Goal: Task Accomplishment & Management: Manage account settings

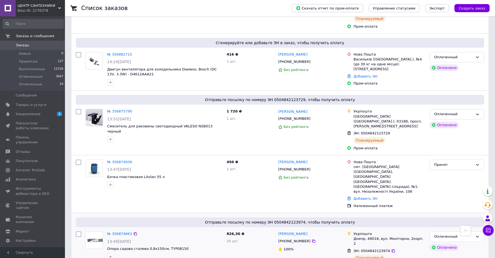
scroll to position [285, 0]
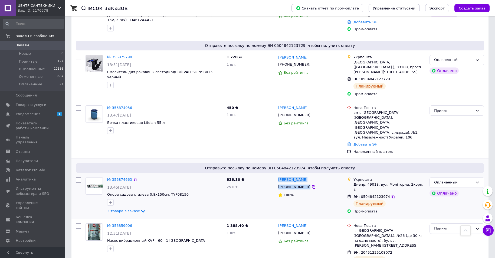
drag, startPoint x: 316, startPoint y: 150, endPoint x: 266, endPoint y: 149, distance: 50.1
click at [266, 175] on div "№ 356874663 13:45, 12.08.2025 Опора садова сталева 0,8х150см, TYP08150 2 товара…" at bounding box center [280, 195] width 413 height 41
copy div "25 шт. Инесса Лебедева +380503425733"
click at [77, 105] on input "checkbox" at bounding box center [78, 107] width 5 height 5
checkbox input "true"
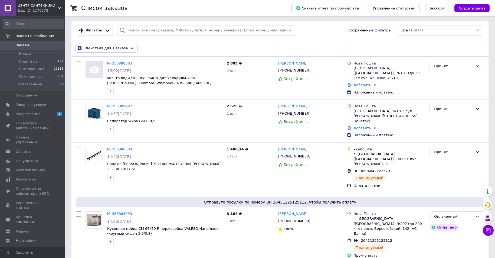
scroll to position [0, 0]
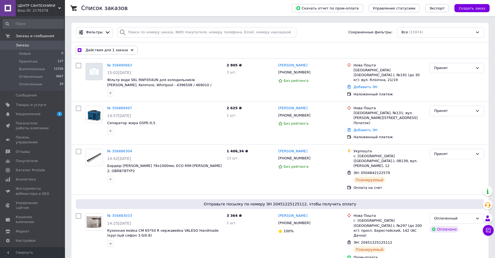
click at [109, 49] on span "Действия для 1 заказа" at bounding box center [107, 50] width 42 height 5
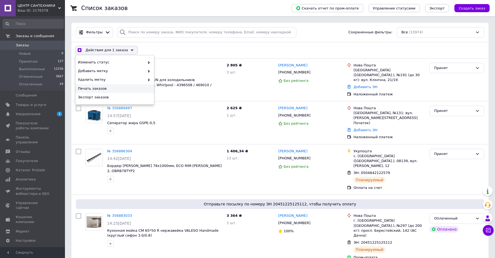
click at [97, 88] on span "Печать заказов" at bounding box center [114, 88] width 72 height 5
checkbox input "true"
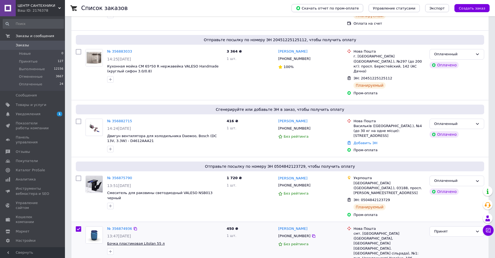
scroll to position [217, 0]
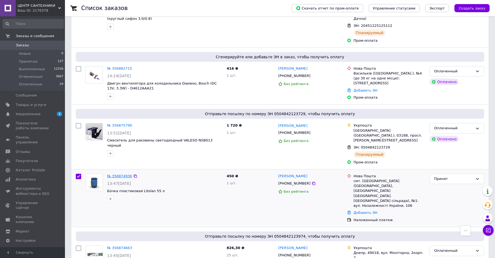
click at [121, 174] on link "№ 356874936" at bounding box center [119, 176] width 25 height 4
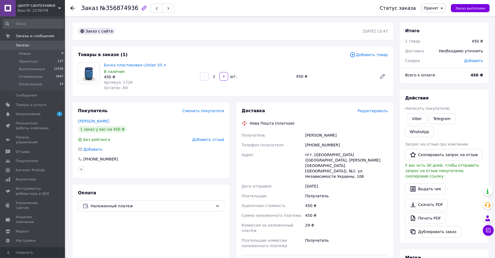
scroll to position [81, 0]
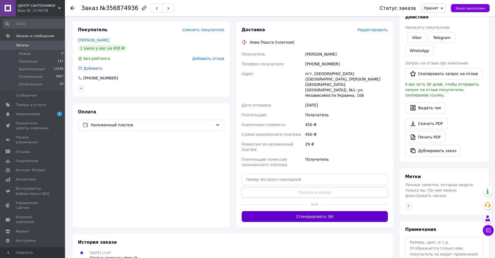
click at [302, 211] on button "Сгенерировать ЭН" at bounding box center [315, 216] width 146 height 11
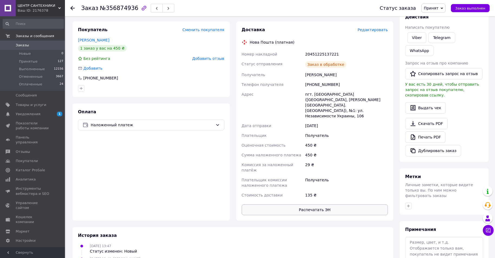
click at [304, 204] on button "Распечатать ЭН" at bounding box center [315, 209] width 146 height 11
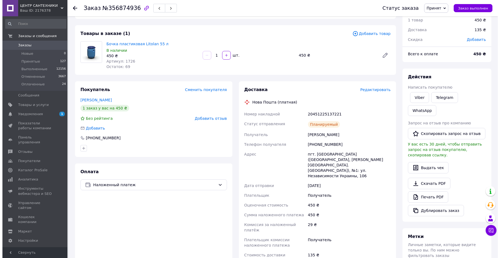
scroll to position [0, 0]
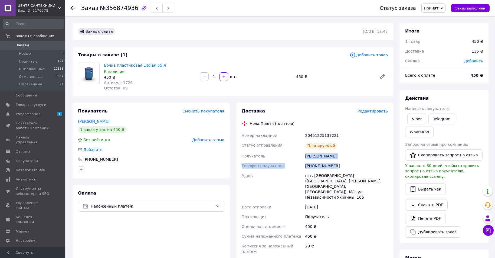
drag, startPoint x: 304, startPoint y: 155, endPoint x: 347, endPoint y: 162, distance: 43.6
click at [347, 162] on div "Номер накладной 20451225137221 Статус отправления Планируемый Получатель Півтор…" at bounding box center [315, 205] width 149 height 150
copy div "Півторак Василь Телефон получателя +380631517466"
click at [50, 46] on span "0" at bounding box center [57, 45] width 15 height 5
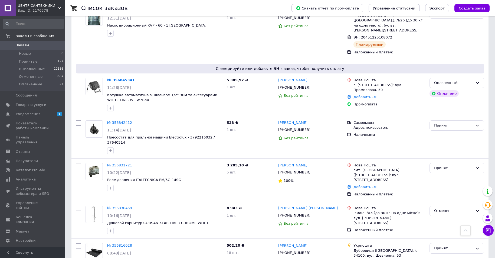
scroll to position [529, 0]
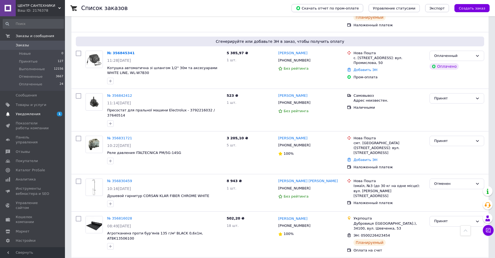
click at [40, 116] on span "Уведомления" at bounding box center [33, 114] width 34 height 5
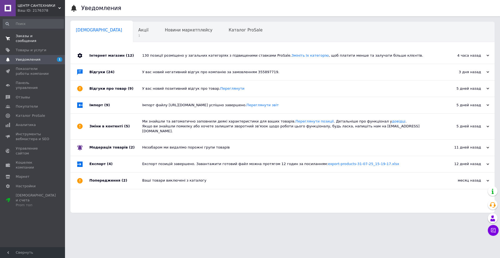
click at [48, 34] on span "Заказы и сообщения" at bounding box center [33, 39] width 34 height 10
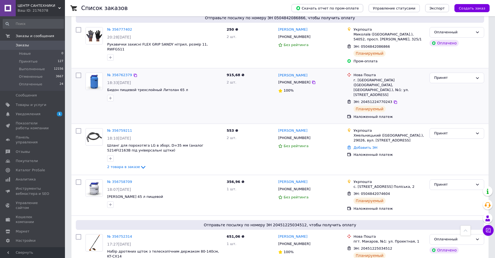
scroll to position [866, 0]
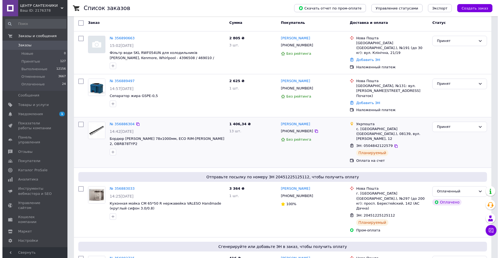
scroll to position [0, 0]
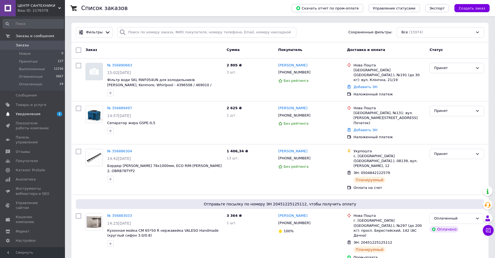
click at [44, 114] on span "Уведомления" at bounding box center [33, 114] width 34 height 5
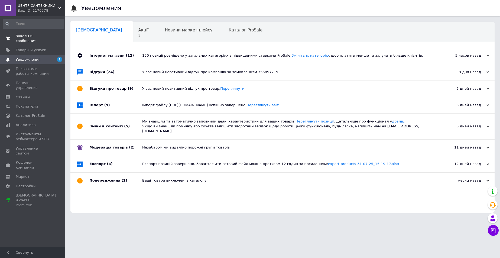
click at [34, 35] on span "Заказы и сообщения" at bounding box center [33, 39] width 34 height 10
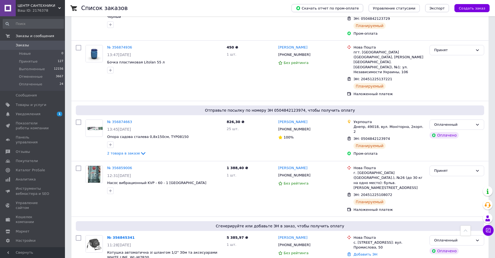
scroll to position [406, 0]
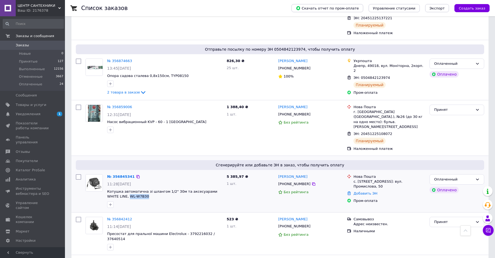
drag, startPoint x: 107, startPoint y: 161, endPoint x: 129, endPoint y: 160, distance: 21.9
click at [129, 172] on div "№ 356845341 11:28, 12.08.2025 Котушка автоматична зі шлангом 1/2" 30м та аксесу…" at bounding box center [164, 191] width 119 height 38
copy span "WL-W7B30"
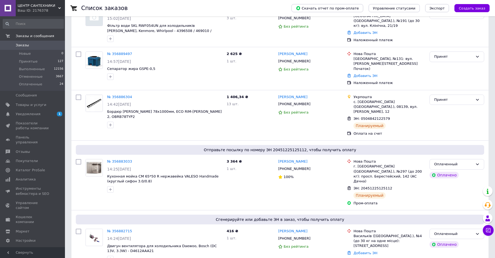
scroll to position [0, 0]
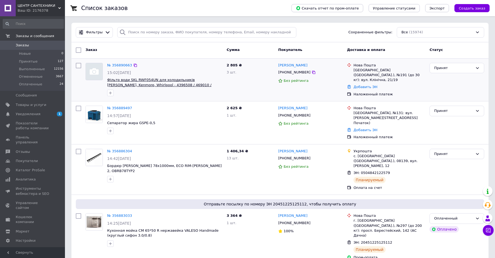
click at [136, 80] on span "Фільтр води SKL RWF054UN для холодильників [PERSON_NAME], Kenmore, Whirlpool - …" at bounding box center [159, 85] width 104 height 14
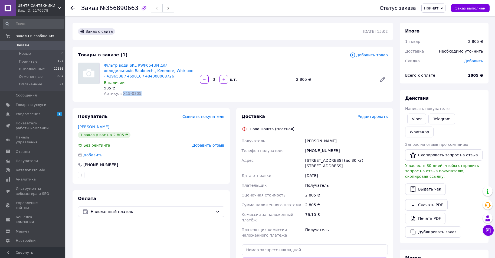
drag, startPoint x: 136, startPoint y: 94, endPoint x: 120, endPoint y: 92, distance: 16.1
click at [120, 92] on div "Артикул: X15-0305" at bounding box center [150, 93] width 92 height 5
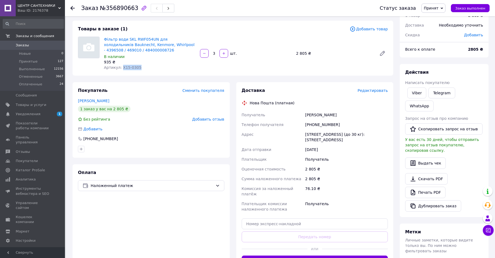
scroll to position [81, 0]
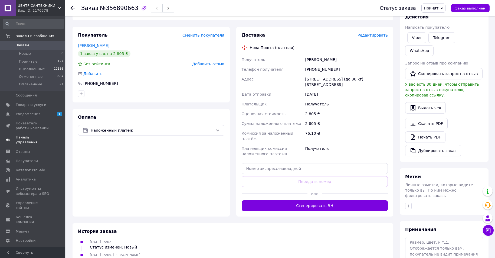
click at [31, 138] on span "Панель управления" at bounding box center [33, 140] width 34 height 10
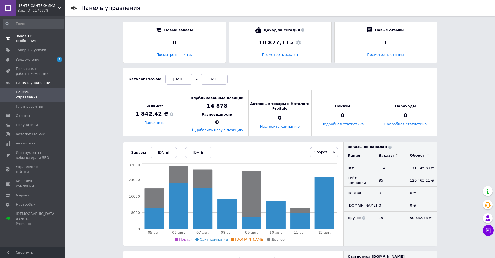
click at [38, 37] on span "Заказы и сообщения" at bounding box center [33, 39] width 34 height 10
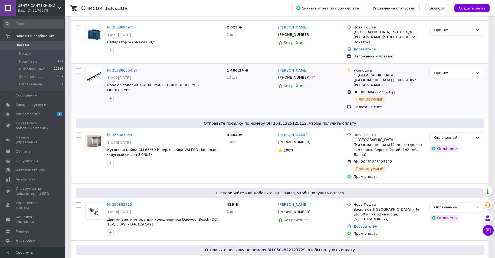
scroll to position [81, 0]
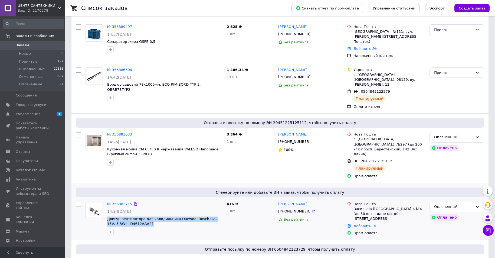
drag, startPoint x: 106, startPoint y: 197, endPoint x: 149, endPoint y: 203, distance: 43.4
click at [149, 203] on div "№ 356882715 14:24, 12.08.2025 Двигун вентилятора для холодильника Daewoo, Bosch…" at bounding box center [164, 218] width 119 height 38
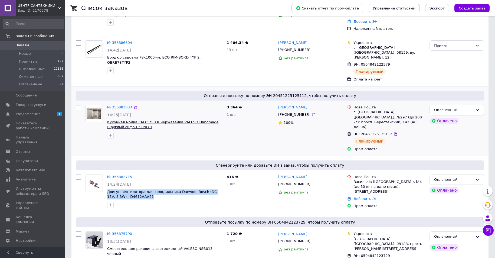
scroll to position [0, 0]
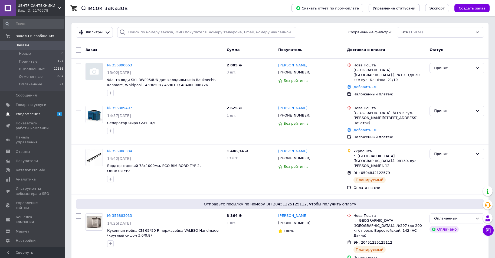
click at [41, 112] on span "Уведомления" at bounding box center [33, 114] width 34 height 5
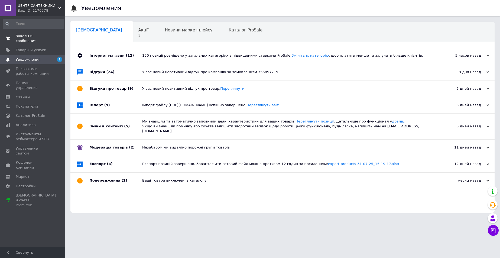
click at [45, 38] on span "Заказы и сообщения" at bounding box center [33, 39] width 34 height 10
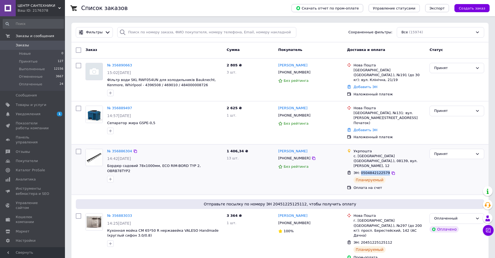
drag, startPoint x: 360, startPoint y: 162, endPoint x: 384, endPoint y: 162, distance: 24.4
click at [384, 171] on span "ЭН: 0504842122579" at bounding box center [371, 173] width 37 height 4
copy span "0504842122579"
click at [81, 157] on div at bounding box center [79, 169] width 10 height 46
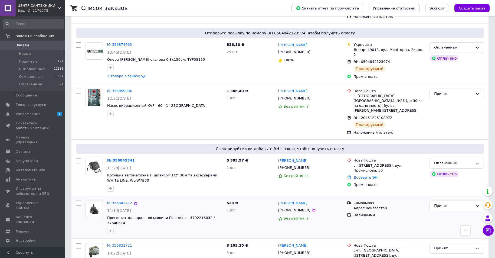
scroll to position [406, 0]
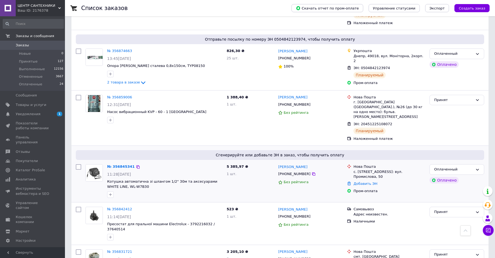
click at [78, 164] on input "checkbox" at bounding box center [78, 166] width 5 height 5
checkbox input "true"
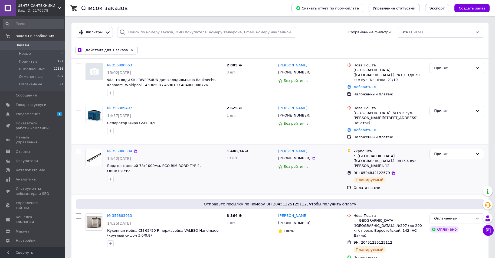
scroll to position [135, 0]
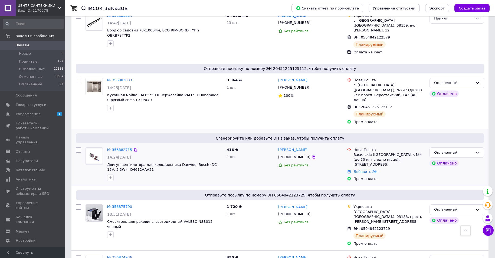
click at [79, 147] on input "checkbox" at bounding box center [78, 149] width 5 height 5
checkbox input "true"
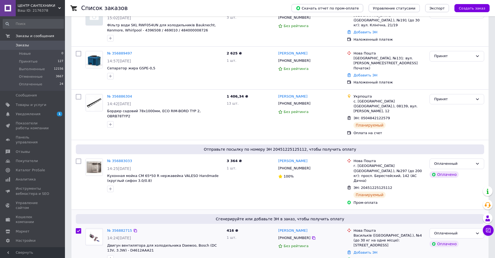
scroll to position [54, 0]
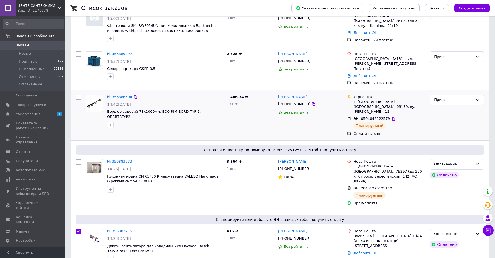
click at [80, 94] on input "checkbox" at bounding box center [78, 96] width 5 height 5
checkbox input "true"
click at [80, 94] on input "checkbox" at bounding box center [78, 96] width 5 height 5
checkbox input "false"
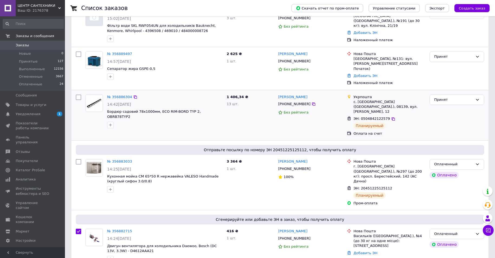
checkbox input "true"
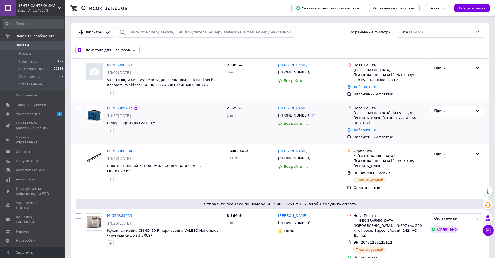
click at [78, 107] on input "checkbox" at bounding box center [78, 108] width 5 height 5
checkbox input "true"
click at [77, 66] on input "checkbox" at bounding box center [78, 65] width 5 height 5
checkbox input "true"
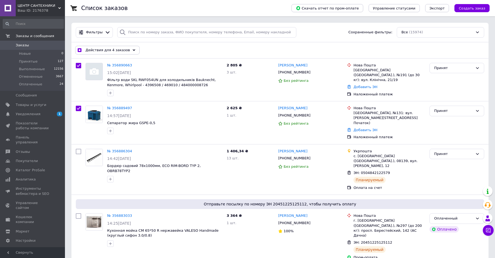
click at [105, 50] on span "Действия для 4 заказов" at bounding box center [108, 50] width 44 height 5
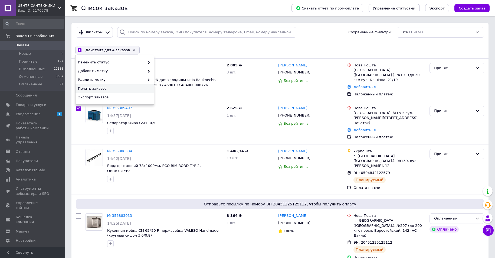
click at [100, 90] on span "Печать заказов" at bounding box center [114, 88] width 72 height 5
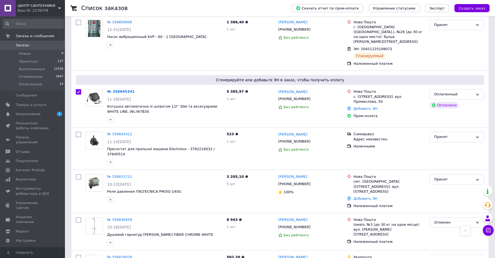
scroll to position [487, 0]
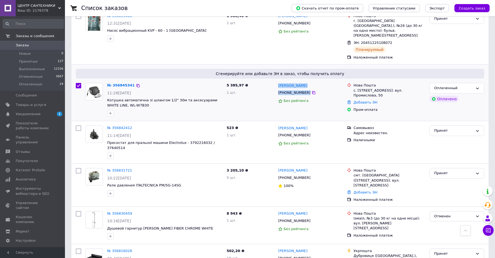
drag, startPoint x: 326, startPoint y: 65, endPoint x: 279, endPoint y: 55, distance: 47.8
click at [279, 81] on div "Марина Рябушенко +380977201126 Без рейтинга" at bounding box center [310, 100] width 69 height 38
checkbox input "true"
copy div "Марина Рябушенко +380977201126"
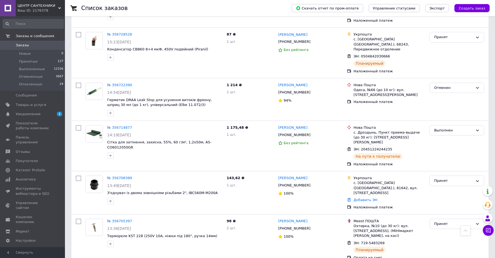
scroll to position [1272, 0]
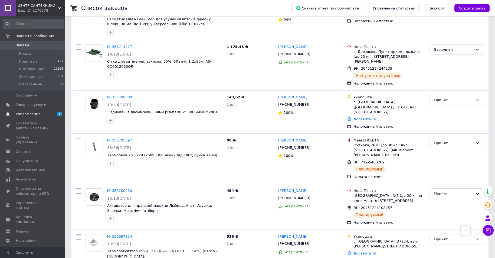
click at [31, 116] on span "Уведомления" at bounding box center [28, 114] width 25 height 5
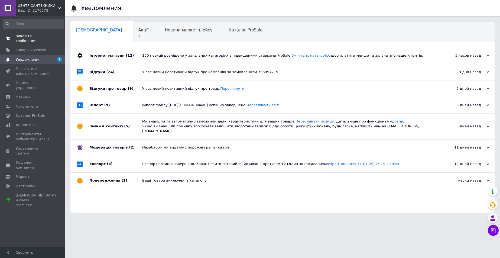
click at [37, 38] on span "Заказы и сообщения" at bounding box center [33, 39] width 34 height 10
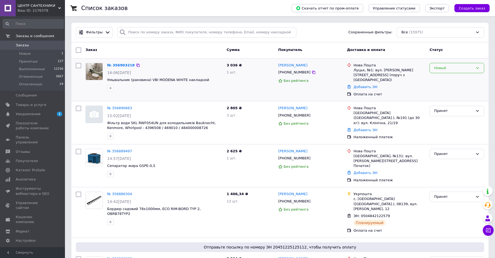
click at [454, 65] on div "Новый" at bounding box center [453, 68] width 39 height 6
click at [446, 76] on li "Принят" at bounding box center [457, 79] width 54 height 10
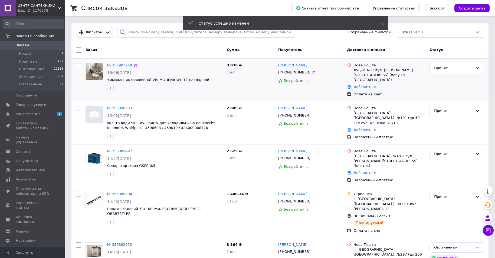
click at [120, 63] on link "№ 356903218" at bounding box center [119, 65] width 25 height 4
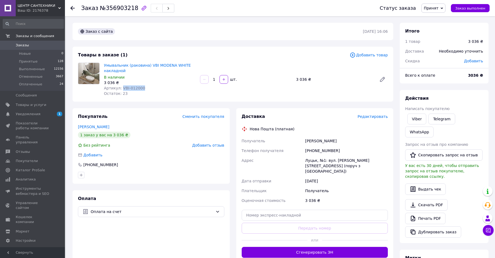
drag, startPoint x: 143, startPoint y: 87, endPoint x: 121, endPoint y: 86, distance: 21.9
click at [121, 86] on div "Артикул: VBI-012000" at bounding box center [150, 87] width 92 height 5
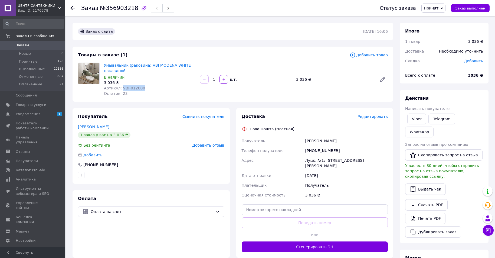
copy span "VBI-012000"
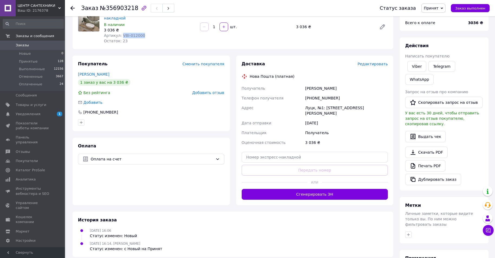
scroll to position [54, 0]
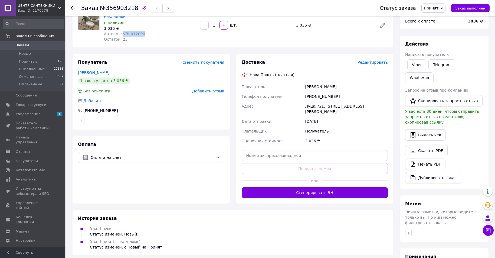
click at [34, 46] on span "Заказы" at bounding box center [33, 45] width 34 height 5
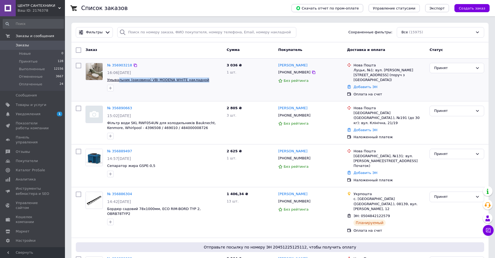
drag, startPoint x: 200, startPoint y: 80, endPoint x: 117, endPoint y: 80, distance: 82.3
click at [117, 80] on span "Умывальник (раковина) VBI MODENA WHITE накладной" at bounding box center [164, 79] width 115 height 5
click at [200, 78] on span "Умывальник (раковина) VBI MODENA WHITE накладной" at bounding box center [164, 79] width 115 height 5
drag, startPoint x: 201, startPoint y: 79, endPoint x: 105, endPoint y: 80, distance: 95.8
click at [105, 80] on div "№ 356903218 16:06, 12.08.2025 Умывальник (раковина) VBI MODENA WHITE накладной" at bounding box center [164, 77] width 119 height 33
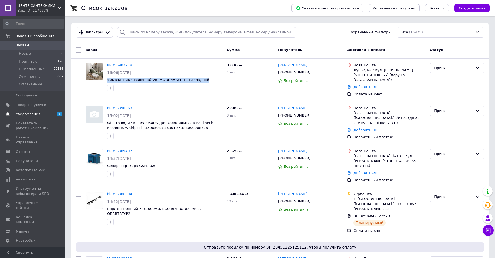
click at [48, 114] on span "Уведомления" at bounding box center [33, 114] width 34 height 5
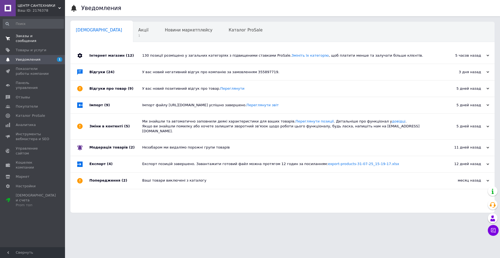
click at [46, 37] on span "Заказы и сообщения" at bounding box center [33, 39] width 34 height 10
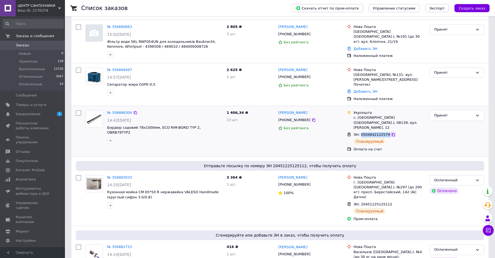
drag, startPoint x: 360, startPoint y: 119, endPoint x: 389, endPoint y: 120, distance: 28.4
click at [389, 132] on div "ЭН: 0504842122579" at bounding box center [389, 135] width 73 height 6
copy div "0504842122579"
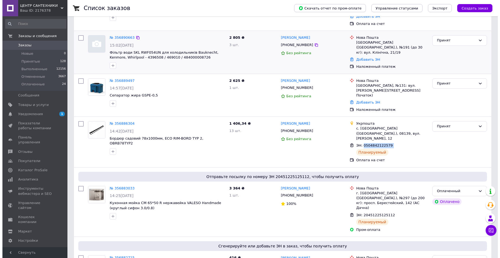
scroll to position [0, 0]
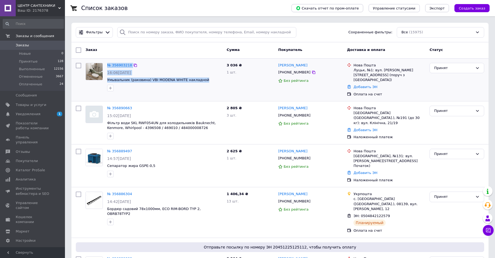
drag, startPoint x: 181, startPoint y: 82, endPoint x: 105, endPoint y: 78, distance: 76.7
click at [105, 78] on div "№ 356903218 16:06, 12.08.2025 Умывальник (раковина) VBI MODENA WHITE накладной" at bounding box center [153, 77] width 141 height 33
click at [202, 79] on span "Умывальник (раковина) VBI MODENA WHITE накладной" at bounding box center [164, 79] width 115 height 5
drag, startPoint x: 142, startPoint y: 83, endPoint x: 107, endPoint y: 78, distance: 34.9
click at [107, 78] on span "Умывальник (раковина) VBI MODENA WHITE накладной" at bounding box center [164, 79] width 115 height 5
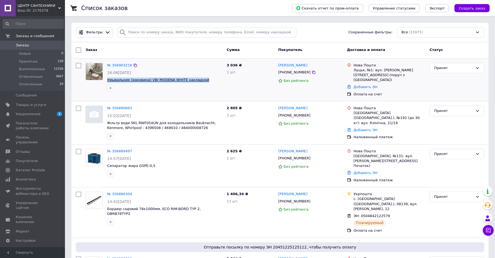
copy span "Умывальник (раковина) VBI MODENA WHITE накладной"
click at [42, 112] on span "Уведомления" at bounding box center [33, 114] width 34 height 5
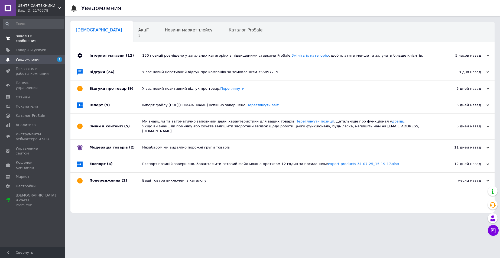
click at [48, 34] on span "Заказы и сообщения" at bounding box center [33, 39] width 34 height 10
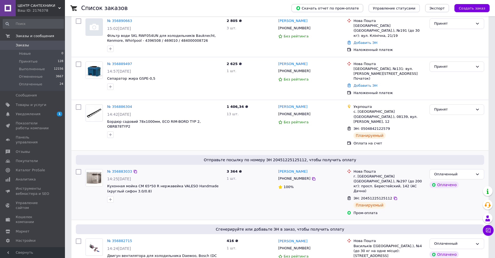
scroll to position [81, 0]
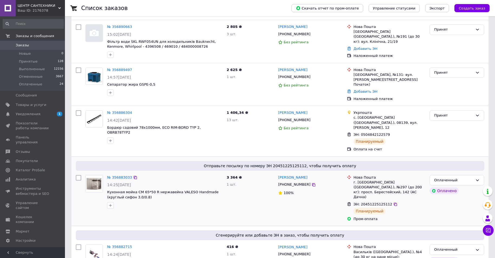
click at [84, 184] on div at bounding box center [94, 192] width 22 height 38
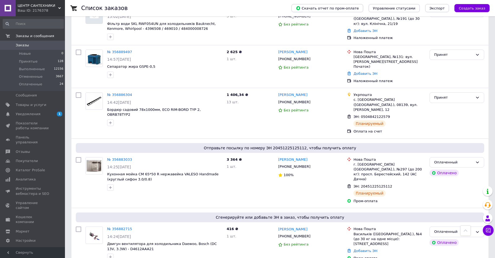
scroll to position [244, 0]
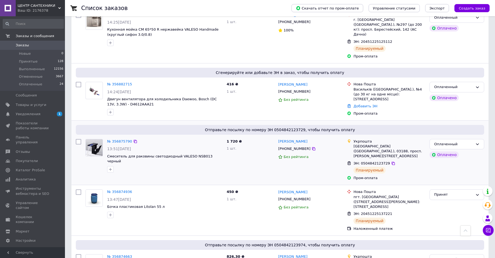
click at [73, 120] on div "Отправьте посылку по номеру ЭН 0504842123729, чтобы получить оплату № 356875790…" at bounding box center [279, 152] width 417 height 64
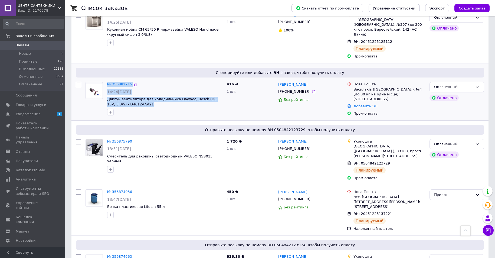
drag, startPoint x: 104, startPoint y: 74, endPoint x: 133, endPoint y: 81, distance: 29.8
click at [133, 81] on div "№ 356882715 14:24, 12.08.2025 Двигун вентилятора для холодильника Daewoo, Bosch…" at bounding box center [153, 99] width 141 height 38
click at [160, 108] on div at bounding box center [164, 112] width 117 height 9
drag, startPoint x: 131, startPoint y: 80, endPoint x: 107, endPoint y: 76, distance: 23.9
click at [107, 97] on span "Двигун вентилятора для холодильника Daewoo, Bosch (DC 13V, 3.3W) - D4612AAA21" at bounding box center [164, 102] width 115 height 10
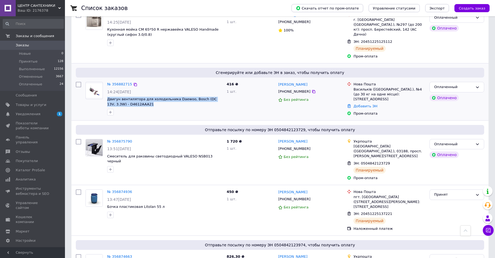
drag, startPoint x: 122, startPoint y: 83, endPoint x: 107, endPoint y: 74, distance: 17.4
click at [107, 80] on div "№ 356882715 14:24, 12.08.2025 Двигун вентилятора для холодильника Daewoo, Bosch…" at bounding box center [164, 99] width 119 height 38
copy span "Двигун вентилятора для холодильника Daewoo, Bosch (DC 13V, 3.3W) - D4612AAA21"
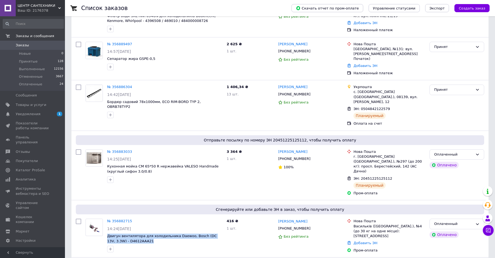
scroll to position [135, 0]
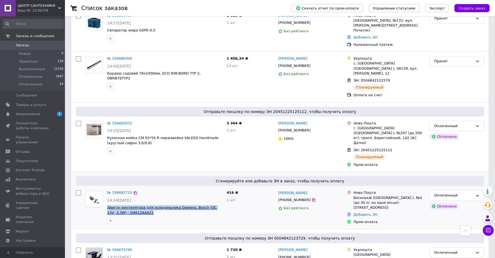
copy span "Двигун вентилятора для холодильника Daewoo, Bosch (DC 13V, 3.3W) - D4612AAA21"
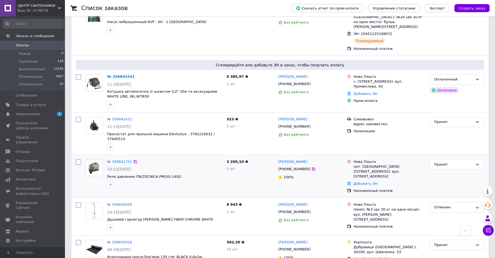
scroll to position [541, 0]
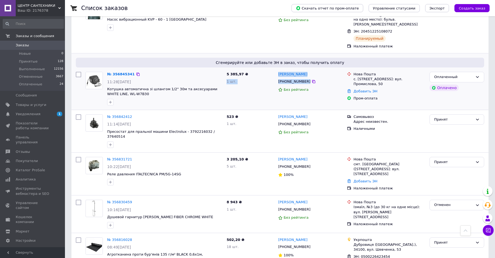
drag, startPoint x: 326, startPoint y: 50, endPoint x: 276, endPoint y: 46, distance: 51.1
click at [276, 70] on div "№ 356845341 11:28, 12.08.2025 Котушка автоматична зі шлангом 1/2" 30м та аксесу…" at bounding box center [280, 89] width 413 height 38
drag, startPoint x: 290, startPoint y: 49, endPoint x: 323, endPoint y: 44, distance: 33.0
click at [323, 71] on div "[PERSON_NAME]" at bounding box center [310, 74] width 65 height 6
drag, startPoint x: 312, startPoint y: 50, endPoint x: 278, endPoint y: 44, distance: 34.1
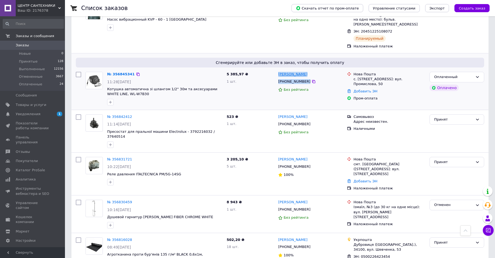
click at [278, 70] on div "Марина Рябушенко +380977201126 Без рейтинга" at bounding box center [310, 89] width 69 height 38
copy div "Марина Рябушенко +380977201126"
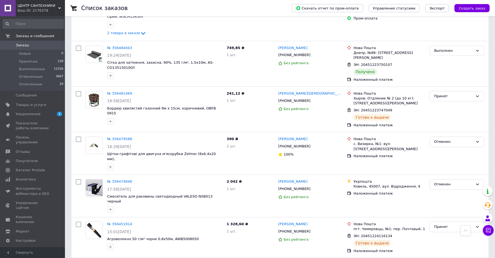
scroll to position [2568, 0]
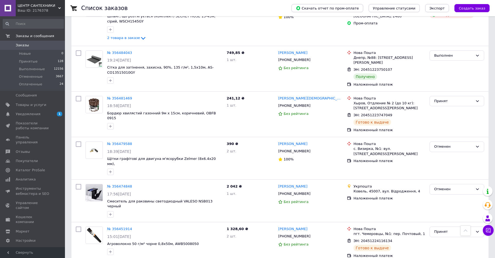
click at [455, 226] on div "Принят" at bounding box center [457, 231] width 55 height 11
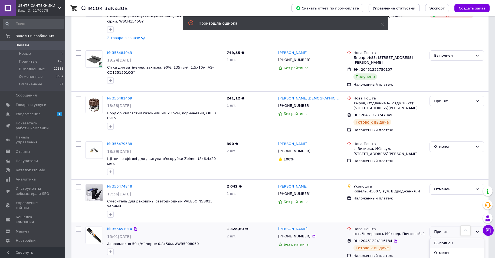
click at [448, 238] on li "Выполнен" at bounding box center [457, 243] width 54 height 10
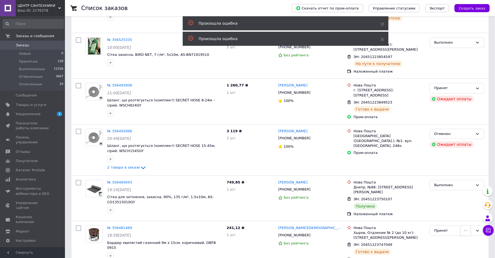
scroll to position [2433, 0]
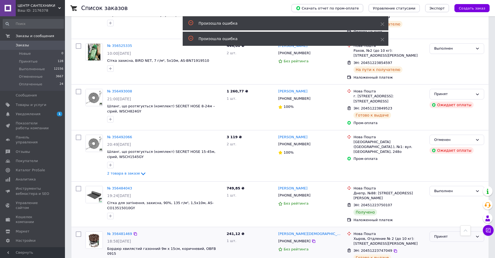
click at [447, 234] on div "Принят" at bounding box center [453, 237] width 39 height 6
click at [447, 243] on li "Выполнен" at bounding box center [457, 248] width 54 height 10
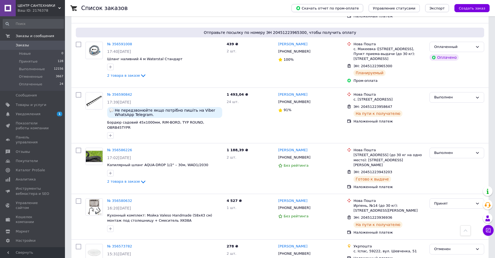
scroll to position [1946, 0]
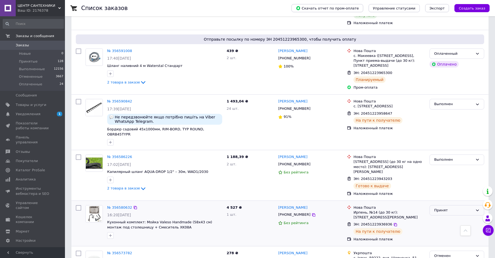
click at [448, 207] on div "Принят" at bounding box center [453, 210] width 39 height 6
click at [444, 216] on li "Выполнен" at bounding box center [457, 221] width 54 height 10
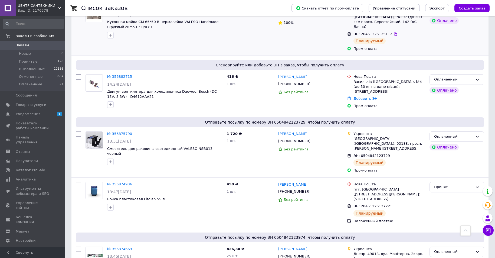
scroll to position [159, 0]
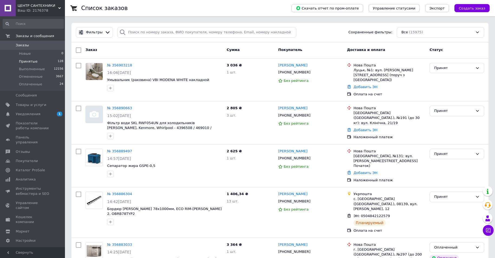
click at [50, 60] on li "Принятые 128" at bounding box center [33, 62] width 67 height 8
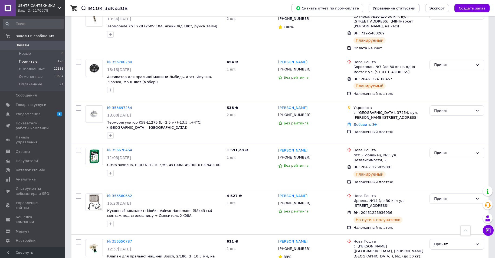
scroll to position [920, 0]
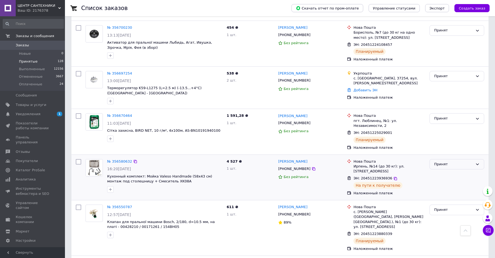
click at [448, 161] on div "Принят" at bounding box center [453, 164] width 39 height 6
click at [443, 170] on li "Выполнен" at bounding box center [457, 175] width 54 height 10
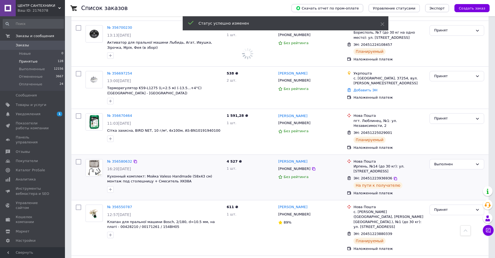
scroll to position [1028, 0]
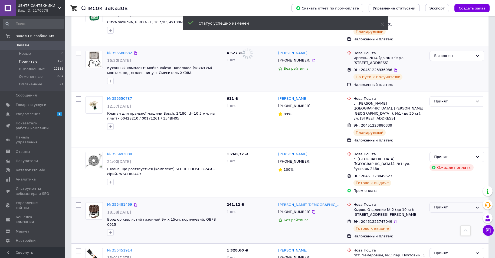
click at [444, 204] on div "Принят" at bounding box center [453, 207] width 39 height 6
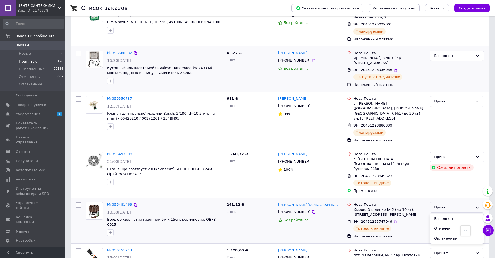
click at [444, 214] on li "Выполнен" at bounding box center [457, 219] width 54 height 10
click at [447, 250] on div "Принят" at bounding box center [453, 253] width 39 height 6
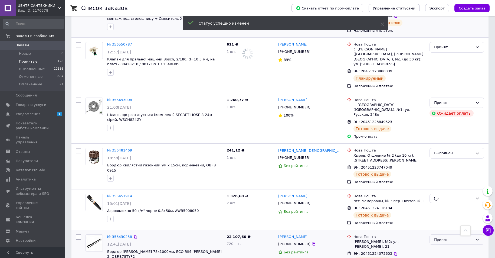
click at [444, 237] on div "Принят" at bounding box center [453, 240] width 39 height 6
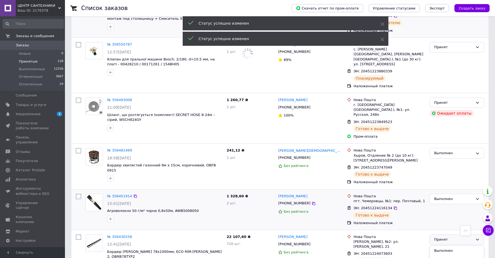
click at [443, 245] on li "Выполнен" at bounding box center [457, 250] width 54 height 10
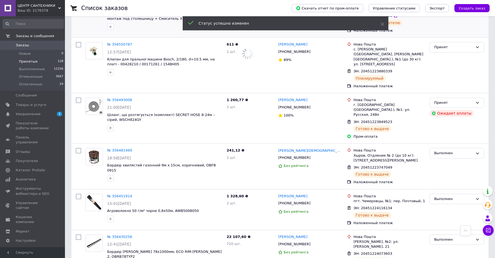
scroll to position [1380, 0]
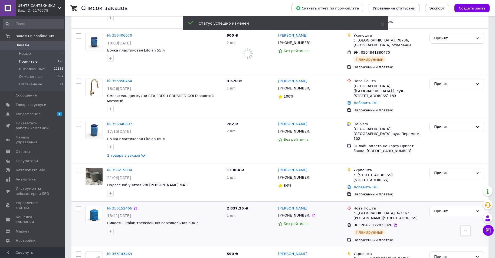
drag, startPoint x: 454, startPoint y: 159, endPoint x: 390, endPoint y: 140, distance: 66.1
click at [453, 254] on div "Принят" at bounding box center [453, 257] width 39 height 6
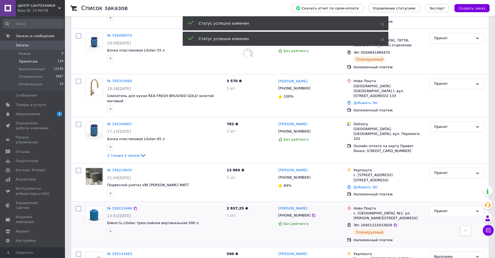
scroll to position [1462, 0]
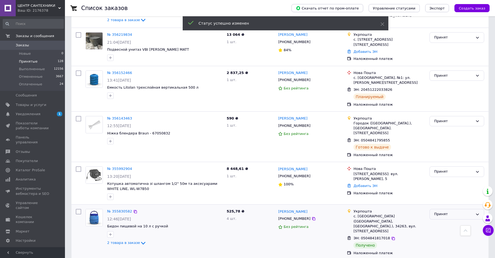
click at [447, 211] on div "Принят" at bounding box center [453, 214] width 39 height 6
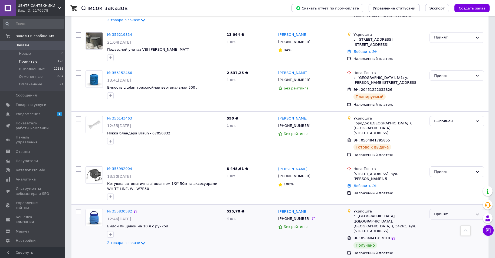
click at [447, 211] on div "Принят" at bounding box center [453, 214] width 39 height 6
click at [443, 220] on li "Выполнен" at bounding box center [457, 225] width 54 height 10
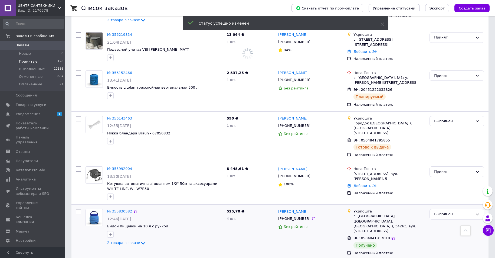
scroll to position [1624, 0]
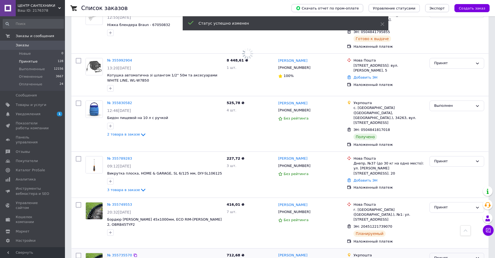
click at [447, 255] on div "Принят" at bounding box center [453, 258] width 39 height 6
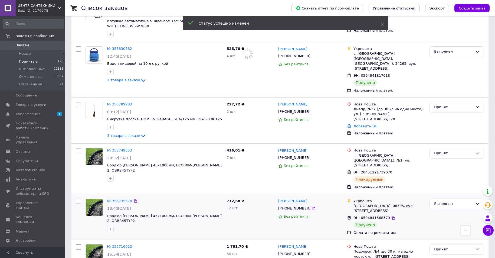
scroll to position [1732, 0]
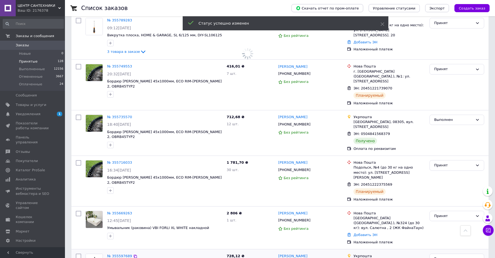
scroll to position [1840, 0]
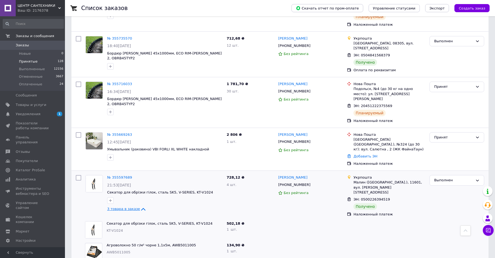
scroll to position [1895, 0]
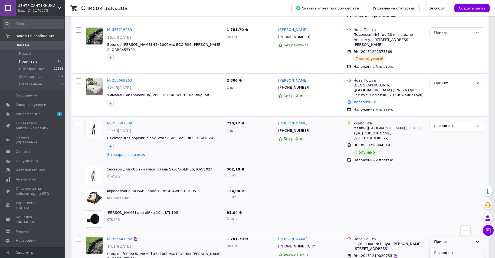
click at [447, 248] on li "Выполнен" at bounding box center [457, 253] width 54 height 10
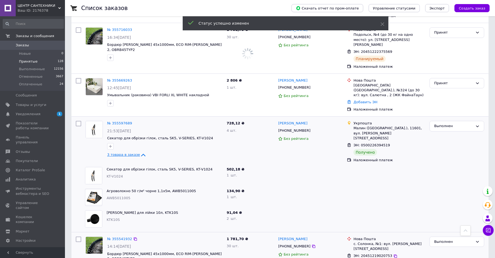
scroll to position [2031, 0]
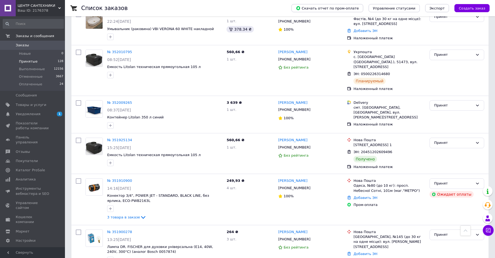
scroll to position [4157, 0]
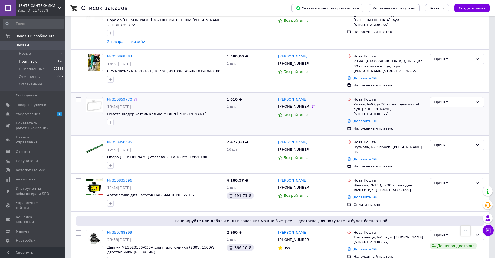
scroll to position [502, 0]
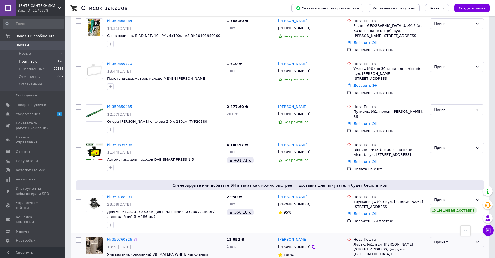
click at [441, 239] on div "Принят" at bounding box center [453, 242] width 39 height 6
click at [442, 257] on li "Отменен" at bounding box center [457, 263] width 54 height 10
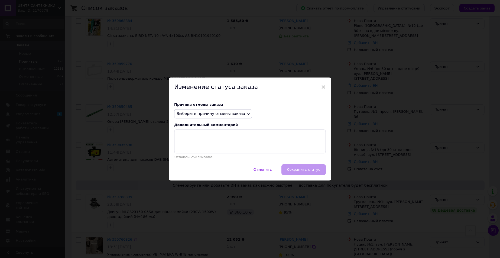
click at [218, 111] on span "Выберите причину отмены заказа" at bounding box center [213, 113] width 78 height 9
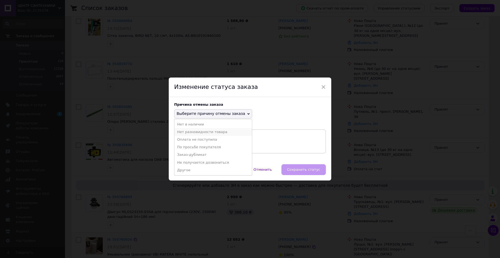
click at [214, 132] on li "Нет разновидности товара" at bounding box center [212, 132] width 77 height 8
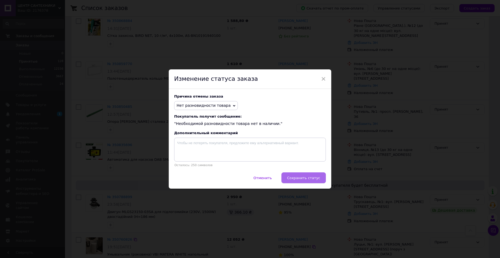
click at [297, 181] on button "Сохранить статус" at bounding box center [303, 177] width 44 height 11
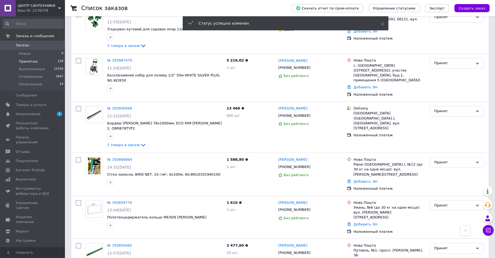
scroll to position [620, 0]
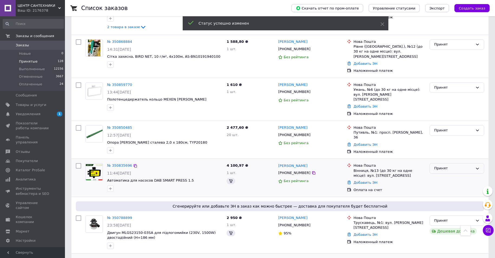
click at [446, 165] on div "Принят" at bounding box center [453, 168] width 39 height 6
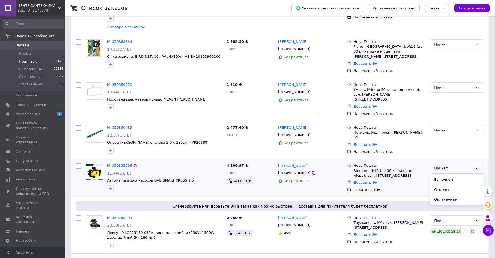
drag, startPoint x: 443, startPoint y: 136, endPoint x: 352, endPoint y: 126, distance: 90.7
click at [442, 185] on li "Отменен" at bounding box center [457, 190] width 54 height 10
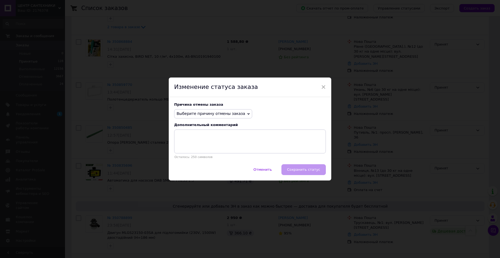
click at [225, 113] on span "Выберите причину отмены заказа" at bounding box center [210, 113] width 68 height 4
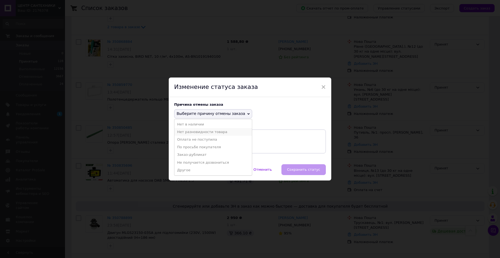
click at [218, 131] on li "Нет разновидности товара" at bounding box center [212, 132] width 77 height 8
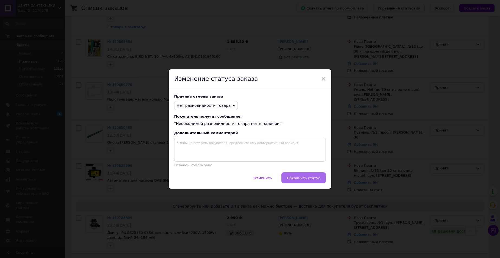
click at [301, 178] on span "Сохранить статус" at bounding box center [303, 178] width 33 height 4
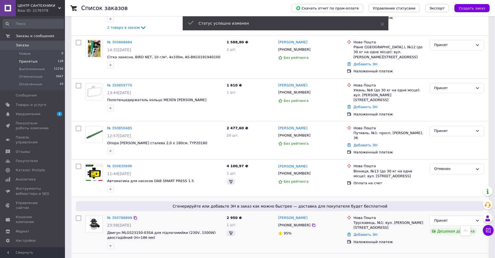
scroll to position [565, 0]
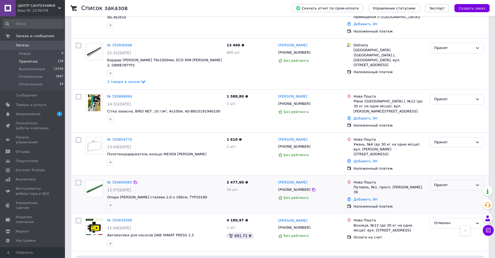
click at [447, 182] on div "Принят" at bounding box center [453, 185] width 39 height 6
click at [440, 201] on li "Отменен" at bounding box center [457, 206] width 54 height 10
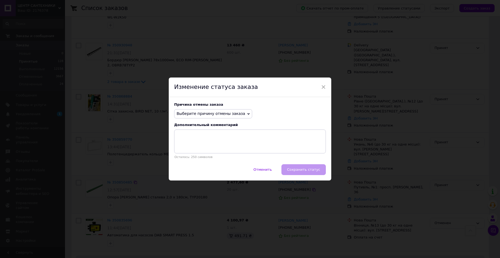
click at [218, 112] on span "Выберите причину отмены заказа" at bounding box center [210, 113] width 68 height 4
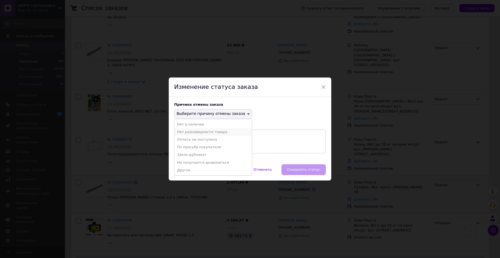
click at [219, 130] on li "Нет разновидности товара" at bounding box center [212, 132] width 77 height 8
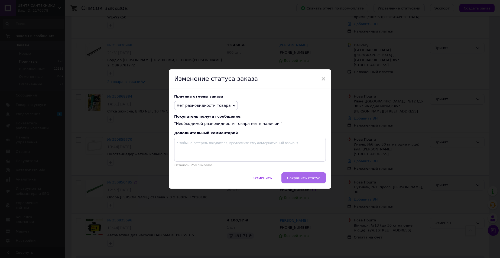
click at [302, 175] on button "Сохранить статус" at bounding box center [303, 177] width 44 height 11
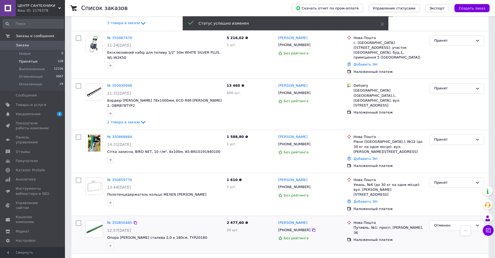
scroll to position [365, 0]
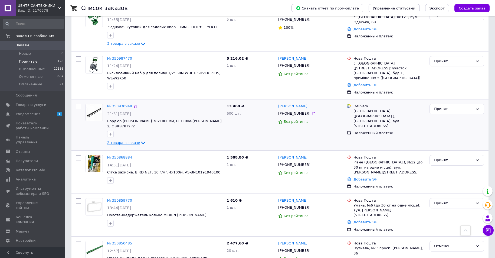
click at [140, 139] on icon at bounding box center [143, 142] width 6 height 6
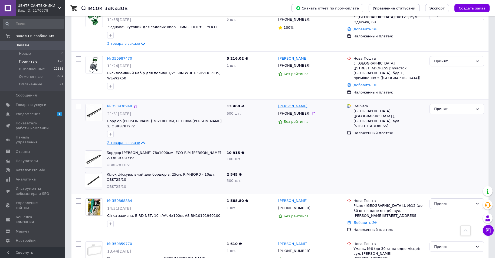
click at [294, 104] on link "[PERSON_NAME]" at bounding box center [292, 106] width 29 height 5
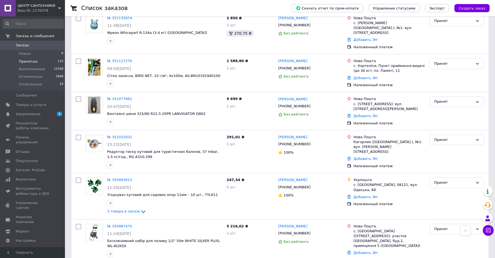
scroll to position [352, 0]
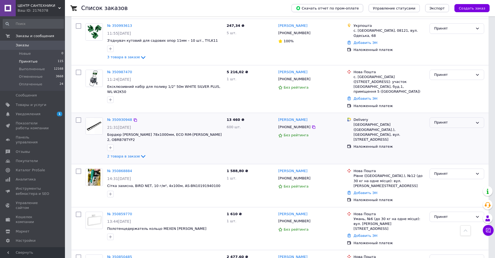
click at [447, 120] on div "Принят" at bounding box center [453, 123] width 39 height 6
click at [440, 139] on li "Отменен" at bounding box center [457, 144] width 54 height 10
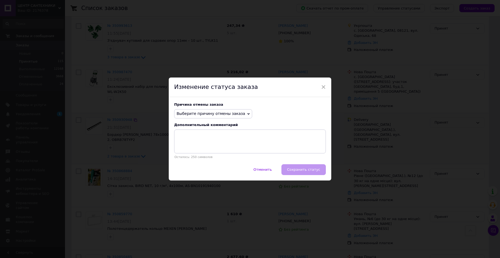
click at [222, 113] on span "Выберите причину отмены заказа" at bounding box center [210, 113] width 68 height 4
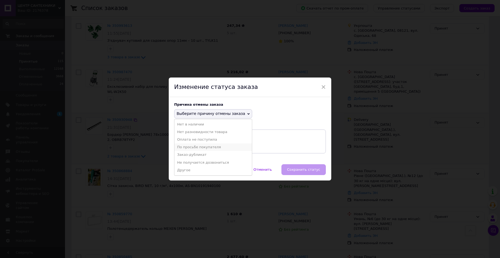
click at [212, 147] on li "По просьбе покупателя" at bounding box center [212, 147] width 77 height 8
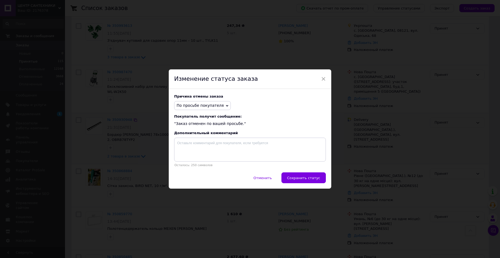
click at [302, 181] on button "Сохранить статус" at bounding box center [303, 177] width 44 height 11
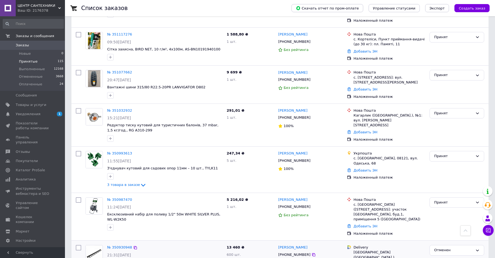
scroll to position [217, 0]
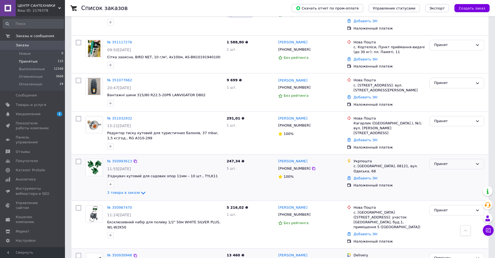
click at [443, 161] on div "Принят" at bounding box center [453, 164] width 39 height 6
click at [438, 170] on li "Выполнен" at bounding box center [457, 175] width 54 height 10
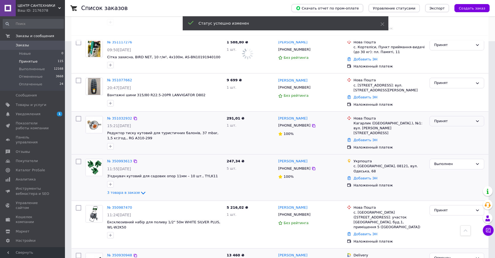
click at [442, 118] on div "Принят" at bounding box center [453, 121] width 39 height 6
click at [439, 127] on li "Выполнен" at bounding box center [457, 132] width 54 height 10
click at [443, 80] on div "Принят" at bounding box center [453, 83] width 39 height 6
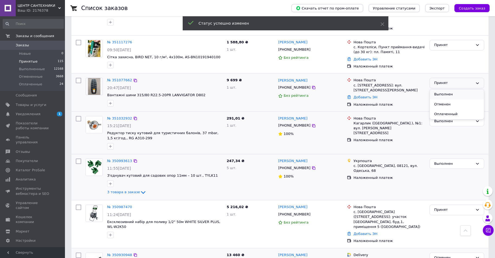
click at [441, 89] on li "Выполнен" at bounding box center [457, 94] width 54 height 10
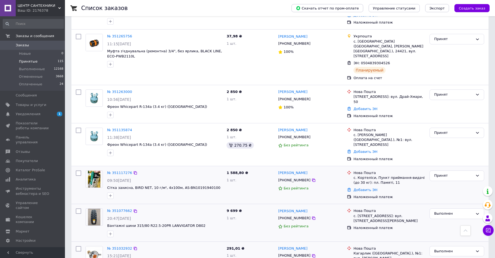
scroll to position [81, 0]
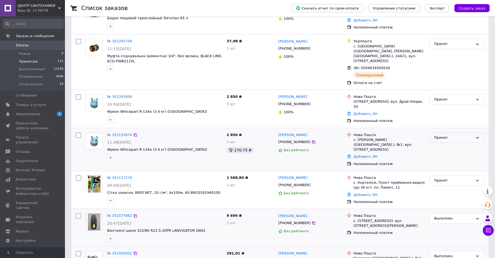
click at [437, 135] on div "Принят" at bounding box center [453, 138] width 39 height 6
click at [435, 144] on li "Выполнен" at bounding box center [457, 149] width 54 height 10
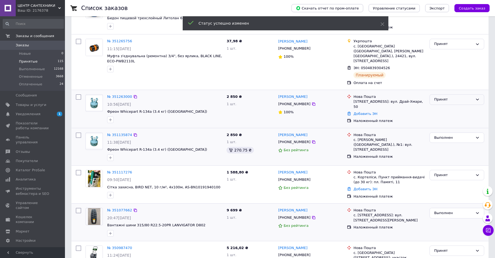
click at [450, 97] on div "Принят" at bounding box center [453, 100] width 39 height 6
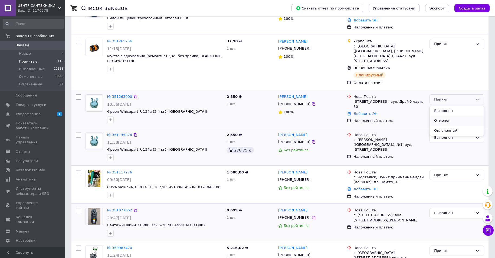
click at [449, 116] on li "Отменен" at bounding box center [457, 121] width 54 height 10
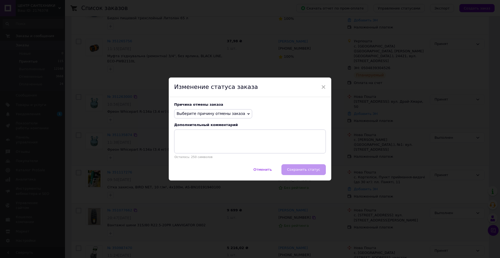
click at [230, 115] on span "Выберите причину отмены заказа" at bounding box center [210, 113] width 68 height 4
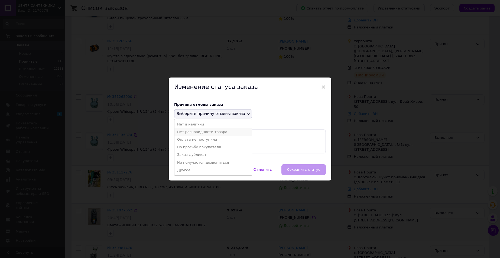
click at [211, 131] on li "Нет разновидности товара" at bounding box center [212, 132] width 77 height 8
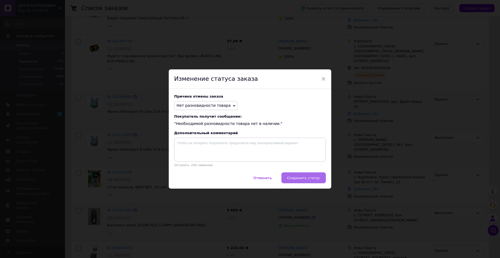
click at [296, 182] on button "Сохранить статус" at bounding box center [303, 177] width 44 height 11
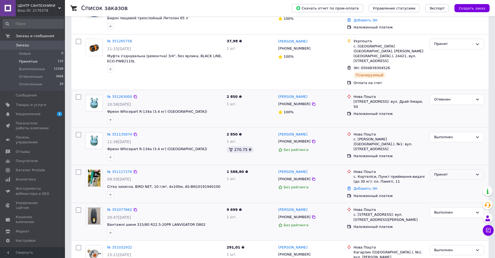
click at [444, 172] on div "Принят" at bounding box center [453, 175] width 39 height 6
click at [439, 191] on li "Отменен" at bounding box center [457, 196] width 54 height 10
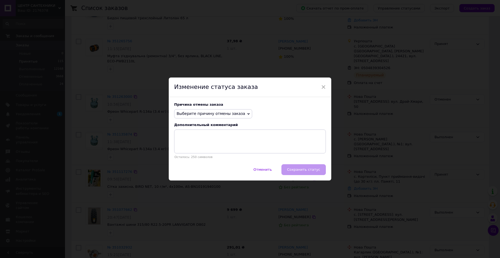
click at [207, 110] on span "Выберите причину отмены заказа" at bounding box center [213, 113] width 78 height 9
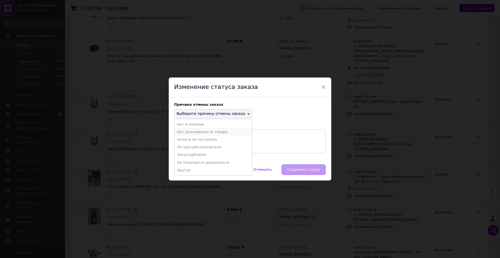
click at [204, 129] on li "Нет разновидности товара" at bounding box center [212, 132] width 77 height 8
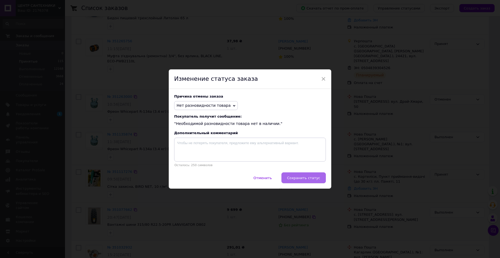
click at [307, 182] on button "Сохранить статус" at bounding box center [303, 177] width 44 height 11
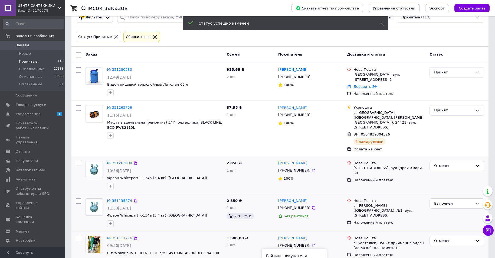
scroll to position [0, 0]
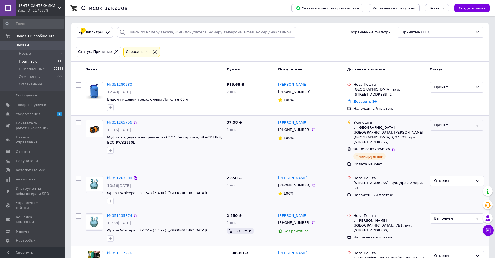
click at [443, 126] on div "Принят" at bounding box center [453, 125] width 39 height 6
click at [440, 135] on li "Выполнен" at bounding box center [457, 137] width 54 height 10
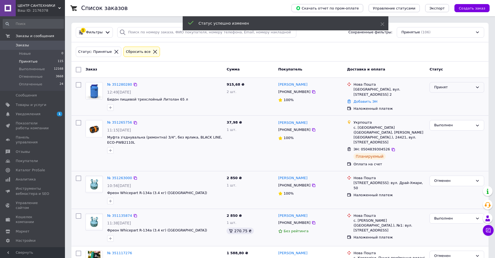
click at [457, 88] on div "Принят" at bounding box center [453, 87] width 39 height 6
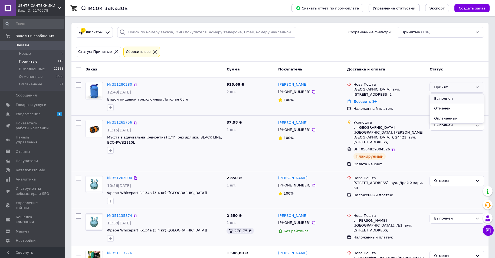
click at [449, 98] on li "Выполнен" at bounding box center [457, 99] width 54 height 10
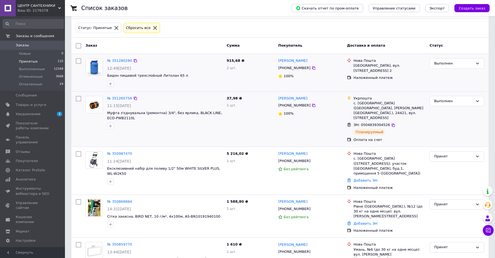
scroll to position [27, 0]
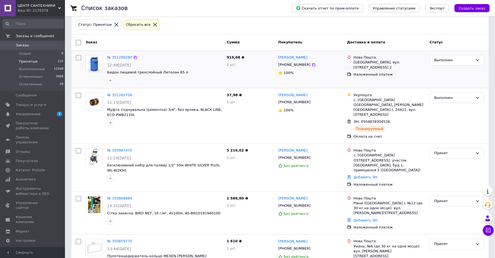
click at [37, 42] on link "Заказы 0" at bounding box center [33, 45] width 67 height 9
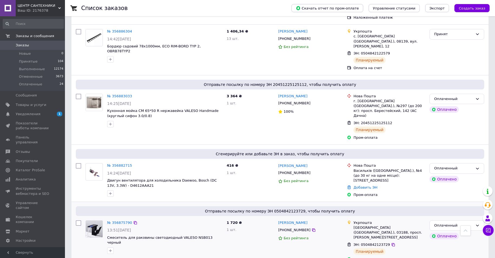
scroll to position [244, 0]
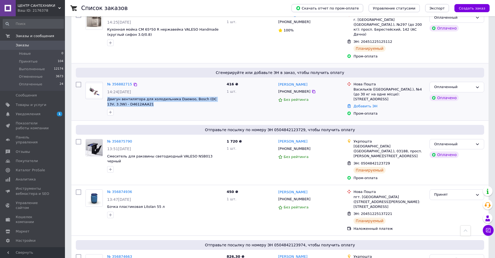
drag, startPoint x: 107, startPoint y: 73, endPoint x: 134, endPoint y: 80, distance: 28.0
click at [134, 80] on div "№ 356882715 14:24, 12.08.2025 Двигун вентилятора для холодильника Daewoo, Bosch…" at bounding box center [164, 99] width 119 height 38
copy span "Двигун вентилятора для холодильника Daewoo, Bosch (DC 13V, 3.3W) - D4612AAA21"
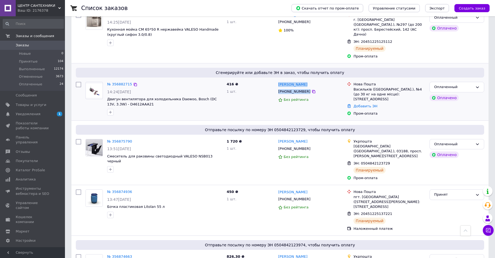
drag, startPoint x: 314, startPoint y: 64, endPoint x: 277, endPoint y: 61, distance: 37.2
click at [277, 80] on div "Денис Кондратюк +380730403007 Без рейтинга" at bounding box center [310, 99] width 69 height 38
copy div "Денис Кондратюк +380730403007"
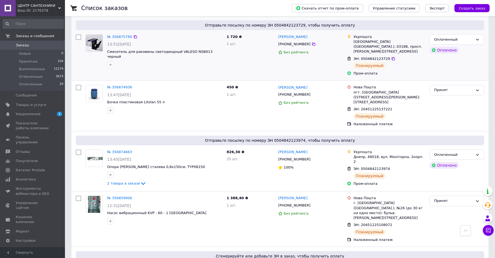
scroll to position [271, 0]
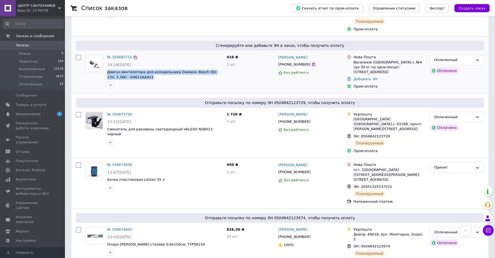
drag, startPoint x: 106, startPoint y: 45, endPoint x: 146, endPoint y: 52, distance: 40.4
click at [146, 53] on div "№ 356882715 14:24, 12.08.2025 Двигун вентилятора для холодильника Daewoo, Bosch…" at bounding box center [164, 72] width 119 height 38
copy span "Двигун вентилятора для холодильника Daewoo, Bosch (DC 13V, 3.3W) - D4612AAA21"
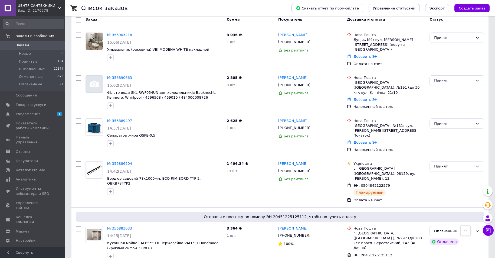
scroll to position [0, 0]
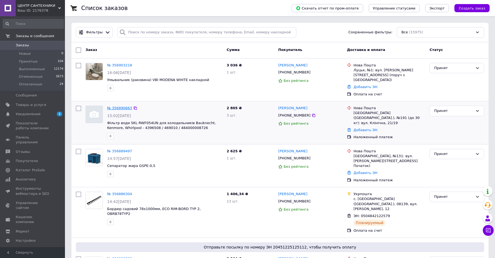
click at [121, 106] on link "№ 356890663" at bounding box center [119, 108] width 25 height 4
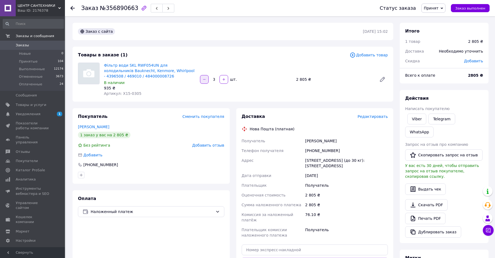
click at [202, 80] on icon "button" at bounding box center [204, 79] width 4 height 4
click at [202, 80] on div at bounding box center [204, 79] width 10 height 9
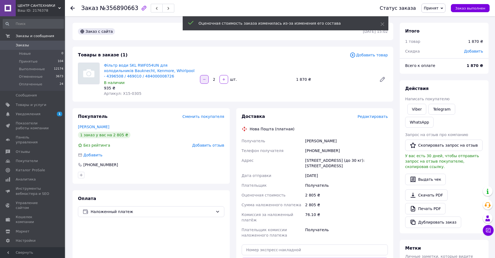
click at [202, 80] on icon "button" at bounding box center [204, 79] width 4 height 4
type input "1"
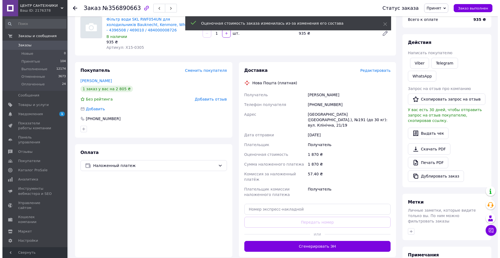
scroll to position [54, 0]
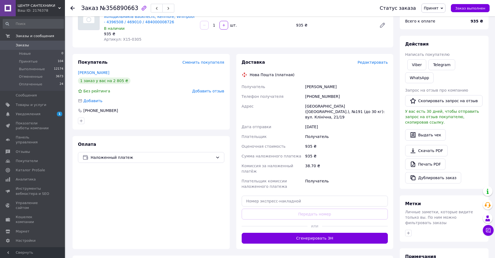
click at [376, 63] on span "Редактировать" at bounding box center [373, 62] width 30 height 4
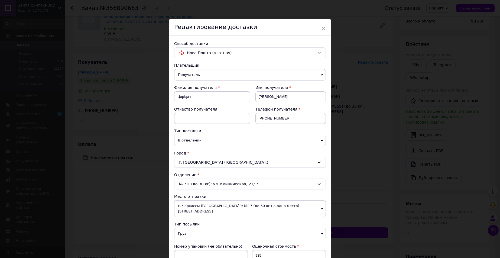
scroll to position [27, 0]
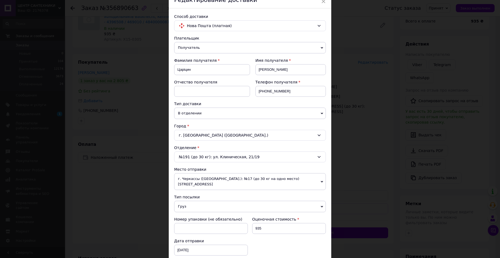
click at [204, 181] on span "г. Черкассы (Черкасская обл.): №17 (до 30 кг на одно место) ул. Благовестная, 2…" at bounding box center [250, 181] width 152 height 17
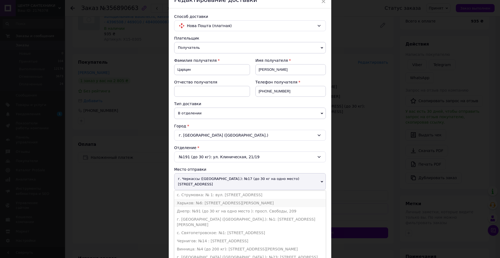
click at [212, 199] on li "Харьков: №6: ул. Академика Павлова, 120" at bounding box center [250, 203] width 152 height 8
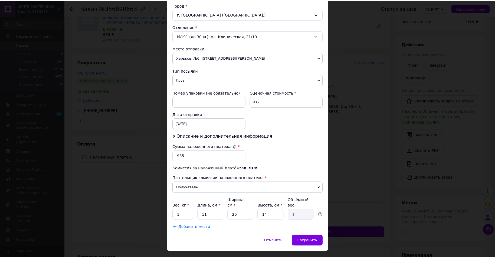
scroll to position [155, 0]
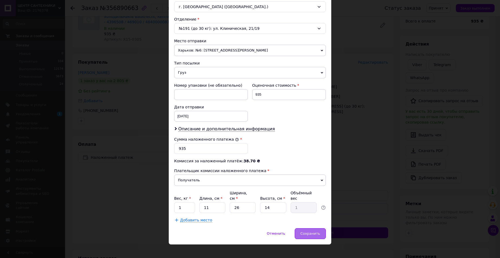
click at [316, 232] on div "Сохранить" at bounding box center [309, 233] width 31 height 11
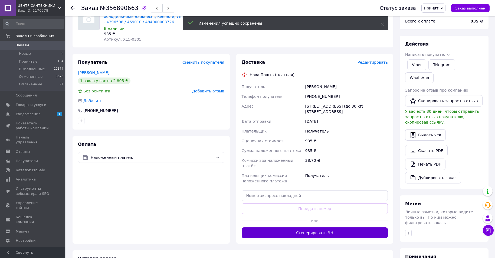
click at [337, 227] on button "Сгенерировать ЭН" at bounding box center [315, 232] width 146 height 11
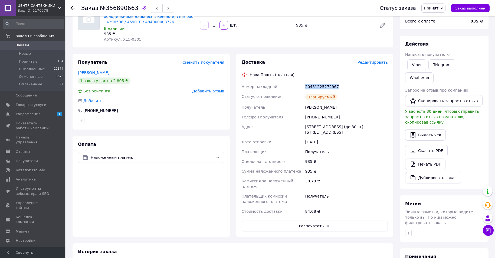
drag, startPoint x: 304, startPoint y: 86, endPoint x: 342, endPoint y: 84, distance: 38.2
click at [342, 84] on div "Номер накладной 20451225272967 Статус отправления Планируемый Получатель Царіци…" at bounding box center [315, 149] width 149 height 134
copy div "Номер накладной 20451225272967"
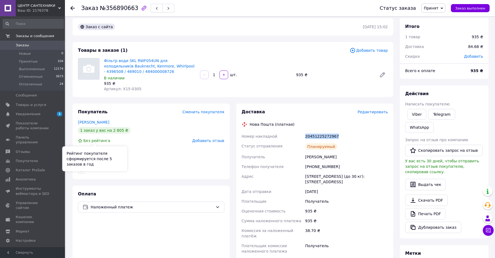
scroll to position [0, 0]
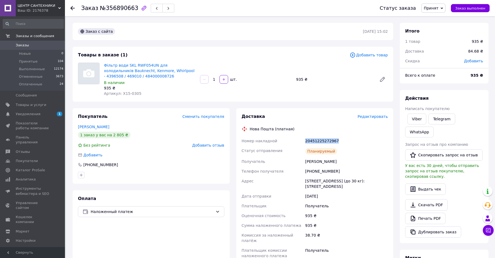
click at [40, 43] on span "Заказы" at bounding box center [33, 45] width 34 height 5
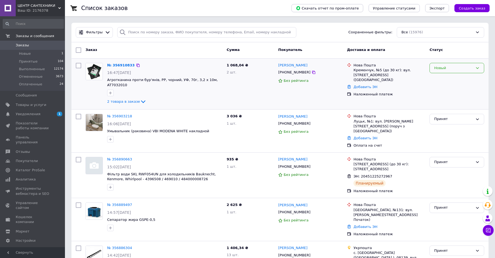
click at [461, 69] on div "Новый" at bounding box center [453, 68] width 39 height 6
click at [446, 77] on li "Принят" at bounding box center [457, 79] width 54 height 10
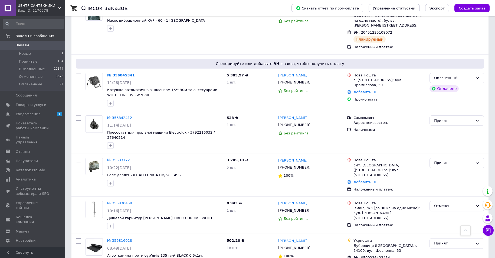
scroll to position [595, 0]
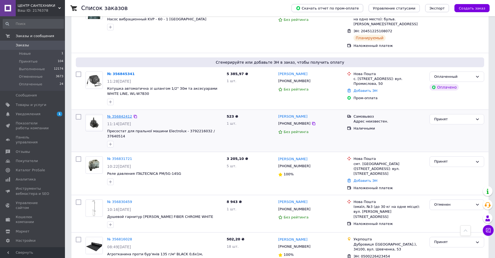
click at [119, 114] on link "№ 356842412" at bounding box center [119, 116] width 25 height 4
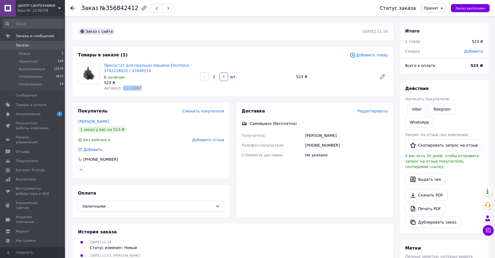
drag, startPoint x: 139, startPoint y: 88, endPoint x: 120, endPoint y: 87, distance: 19.0
click at [120, 87] on div "Артикул: C13-0067" at bounding box center [150, 87] width 92 height 5
copy span "C13-0067"
click at [26, 44] on span "Заказы" at bounding box center [22, 45] width 13 height 5
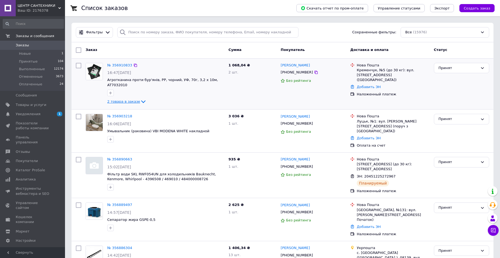
click at [141, 100] on icon at bounding box center [143, 101] width 4 height 3
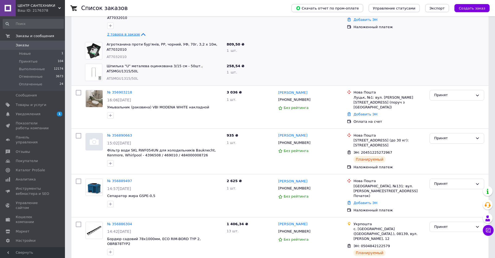
scroll to position [81, 0]
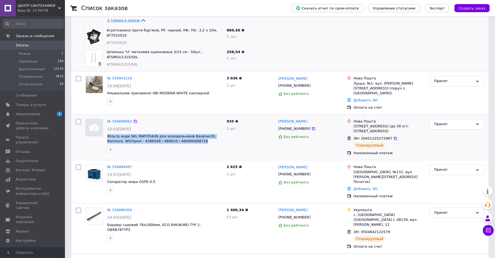
drag, startPoint x: 107, startPoint y: 124, endPoint x: 193, endPoint y: 133, distance: 86.8
click at [193, 133] on div "№ 356890663 15:02, 12.08.2025 Фільтр води SKL RWF054UN для холодильників Baukne…" at bounding box center [164, 136] width 119 height 38
copy span "Фільтр води SKL RWF054UN для холодильників [PERSON_NAME], Kenmore, Whirlpool - …"
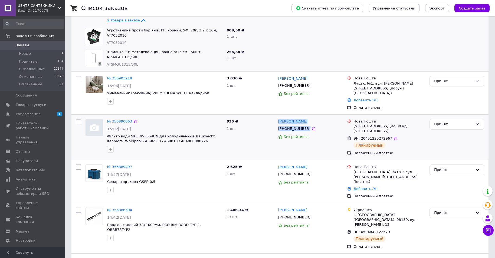
drag, startPoint x: 315, startPoint y: 117, endPoint x: 280, endPoint y: 109, distance: 36.1
click at [280, 117] on div "Микола Царіцин +380988403742 Без рейтинга" at bounding box center [310, 137] width 69 height 41
copy div "Микола Царіцин +380988403742"
click at [73, 167] on div "№ 356889497 14:57, 12.08.2025 Сепаратор жира GSPE-0,5 2 625 ₴ 1 шт. Євген Жигул…" at bounding box center [279, 181] width 417 height 43
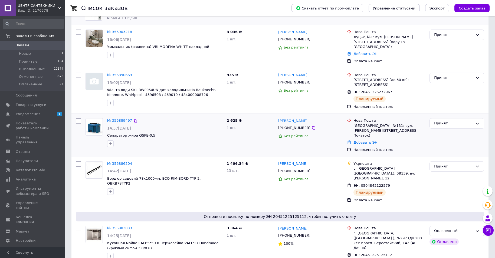
scroll to position [135, 0]
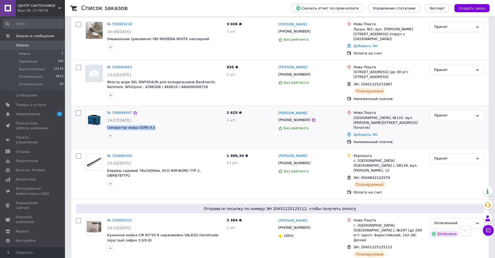
drag, startPoint x: 106, startPoint y: 119, endPoint x: 158, endPoint y: 118, distance: 52.2
click at [158, 118] on div "№ 356889497 14:57, 12.08.2025 Сепаратор жира GSPE-0,5" at bounding box center [164, 124] width 119 height 33
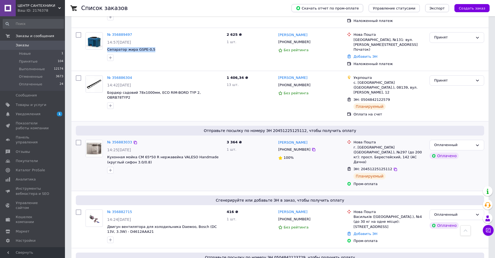
scroll to position [162, 0]
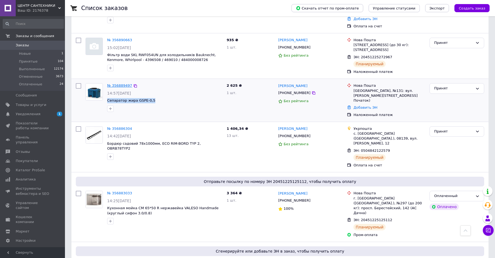
click at [117, 83] on link "№ 356889497" at bounding box center [119, 85] width 25 height 4
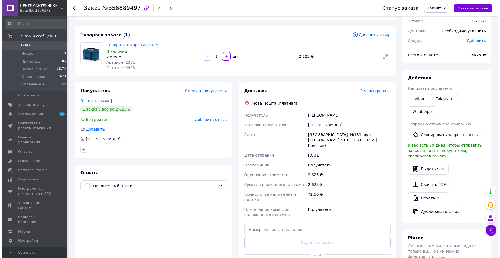
scroll to position [54, 0]
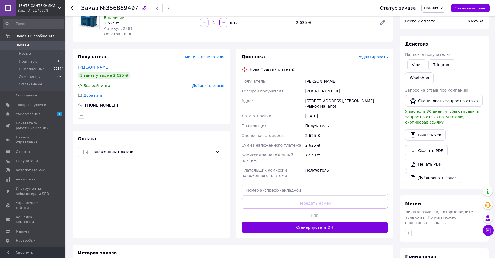
click at [376, 58] on span "Редактировать" at bounding box center [373, 57] width 30 height 4
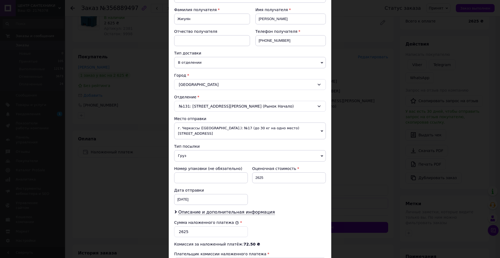
scroll to position [81, 0]
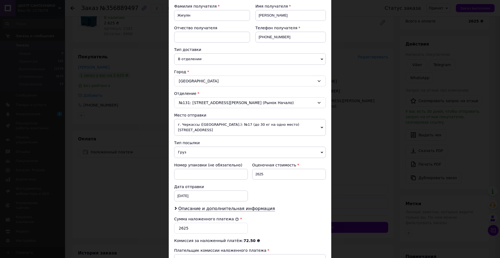
click at [184, 124] on span "г. Черкассы (Черкасская обл.): №17 (до 30 кг на одно место) ул. Благовестная, 2…" at bounding box center [250, 127] width 152 height 17
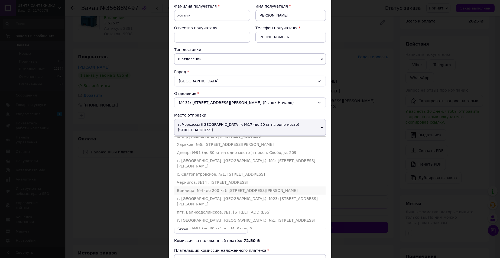
scroll to position [5, 0]
click at [196, 207] on li "пгт. Великодолинское: №1: ул. Центральная, 103" at bounding box center [250, 211] width 152 height 8
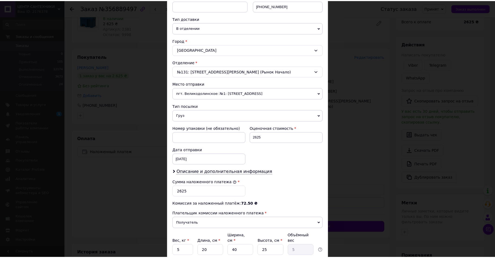
scroll to position [155, 0]
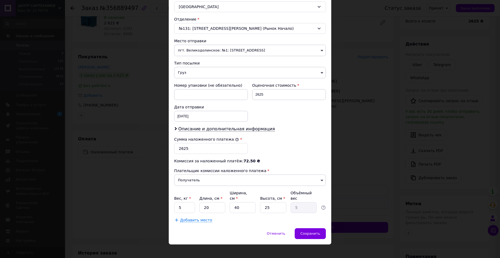
click at [310, 234] on div "Отменить   Сохранить" at bounding box center [250, 236] width 162 height 16
click at [309, 231] on div "Сохранить" at bounding box center [309, 233] width 31 height 11
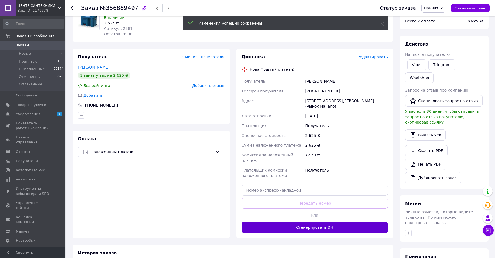
click at [319, 223] on button "Сгенерировать ЭН" at bounding box center [315, 227] width 146 height 11
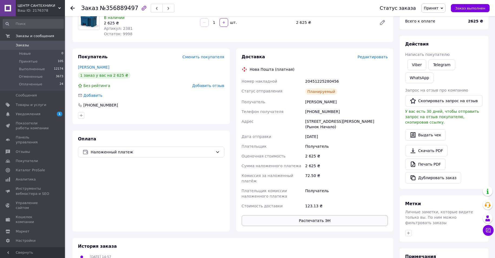
click at [307, 217] on button "Распечатать ЭН" at bounding box center [315, 220] width 146 height 11
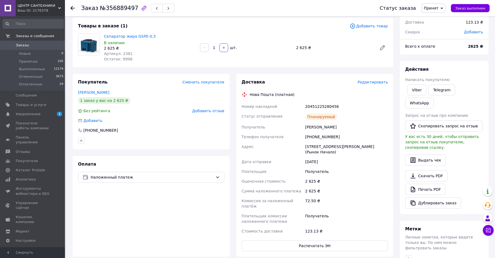
scroll to position [0, 0]
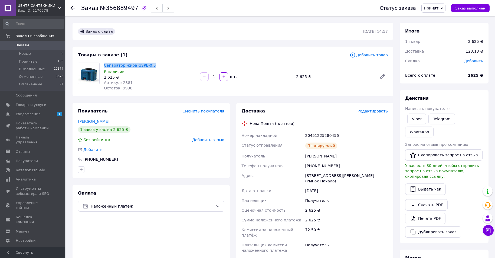
drag, startPoint x: 103, startPoint y: 65, endPoint x: 178, endPoint y: 66, distance: 74.4
click at [178, 66] on div "Сепаратор жира GSPE-0,5 В наличии 2 625 ₴ Артикул: 2381 Остаток: 9998" at bounding box center [150, 76] width 96 height 30
copy link "Сепаратор жира GSPE-0,5"
drag, startPoint x: 77, startPoint y: 100, endPoint x: 82, endPoint y: 103, distance: 6.3
click at [77, 100] on div "Заказ с сайта 12.08.2025 | 14:57 Товары в заказе (1) Добавить товар Сепаратор ж…" at bounding box center [232, 213] width 327 height 380
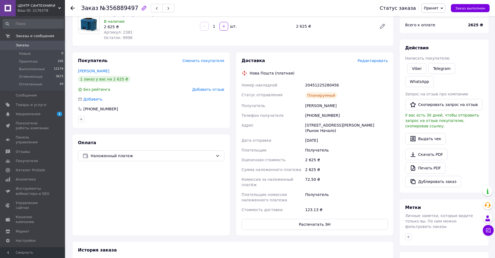
scroll to position [108, 0]
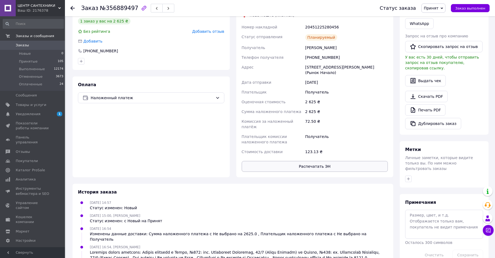
click at [334, 161] on button "Распечатать ЭН" at bounding box center [315, 166] width 146 height 11
click at [28, 43] on span "Заказы" at bounding box center [33, 45] width 34 height 5
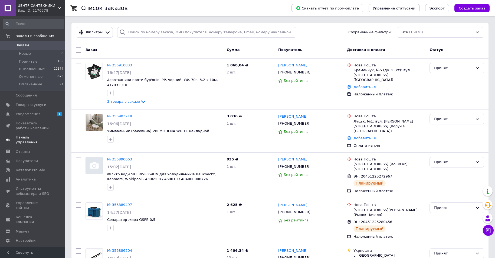
click at [42, 136] on span "Панель управления" at bounding box center [33, 140] width 34 height 10
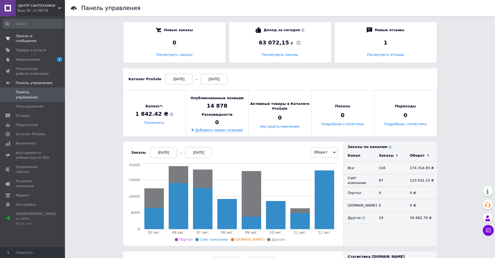
click at [48, 34] on span "Заказы и сообщения" at bounding box center [33, 39] width 34 height 10
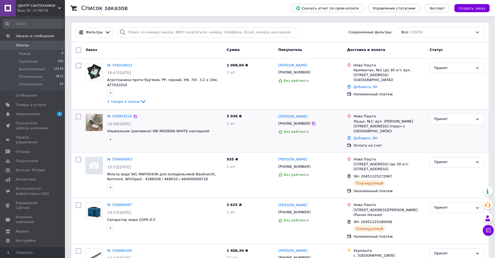
drag, startPoint x: 305, startPoint y: 120, endPoint x: 285, endPoint y: 120, distance: 20.0
click at [285, 120] on div "[PHONE_NUMBER]" at bounding box center [310, 123] width 65 height 6
drag, startPoint x: 278, startPoint y: 116, endPoint x: 311, endPoint y: 120, distance: 33.0
click at [312, 120] on div "[PHONE_NUMBER]" at bounding box center [310, 123] width 65 height 6
copy div "[PHONE_NUMBER]"
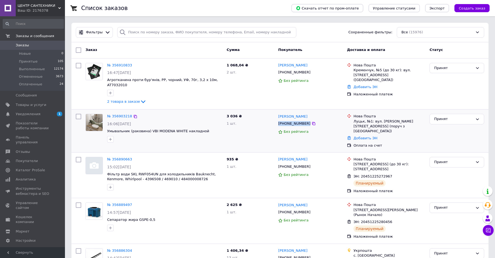
click at [94, 137] on div at bounding box center [94, 128] width 22 height 33
drag, startPoint x: 276, startPoint y: 121, endPoint x: 304, endPoint y: 119, distance: 27.4
click at [304, 119] on div "Олесь Крамар +380664580715 Без рейтинга" at bounding box center [310, 131] width 69 height 38
copy div "[PHONE_NUMBER]"
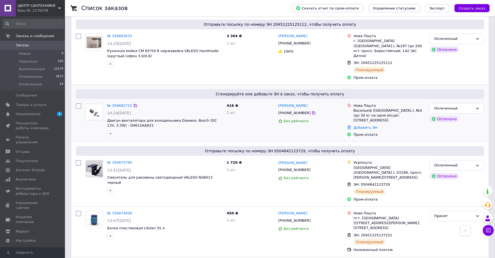
scroll to position [298, 0]
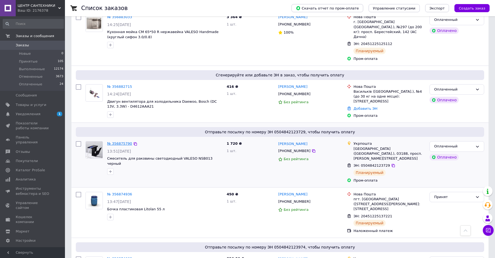
click at [116, 141] on link "№ 356875790" at bounding box center [119, 143] width 25 height 4
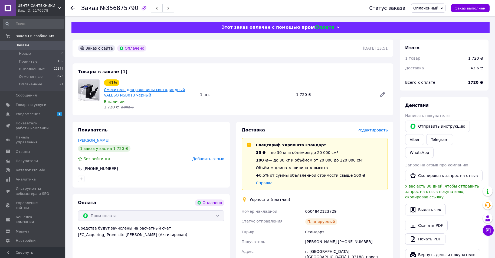
click at [144, 89] on link "Смеситель для раковины светодиодный VALESO NSB013 черный" at bounding box center [144, 92] width 81 height 10
click at [34, 46] on span "Заказы" at bounding box center [33, 45] width 34 height 5
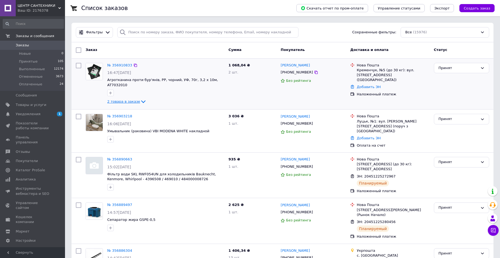
click at [141, 100] on icon at bounding box center [143, 101] width 4 height 3
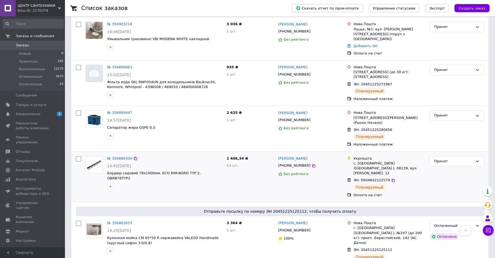
scroll to position [189, 0]
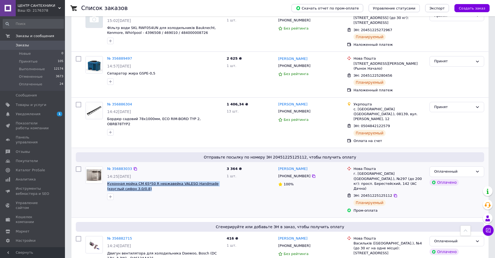
drag, startPoint x: 122, startPoint y: 174, endPoint x: 107, endPoint y: 169, distance: 15.3
click at [107, 181] on span "Кухонная мойка CM 65*50 R нержавейка VALESO Handmade (круглый сифон 3.0/0.8)" at bounding box center [164, 186] width 115 height 10
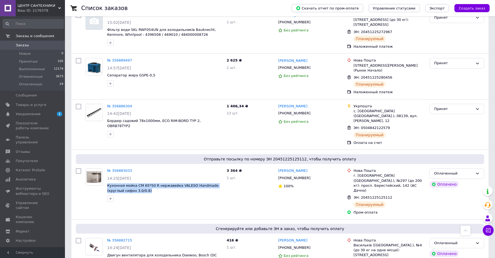
scroll to position [217, 0]
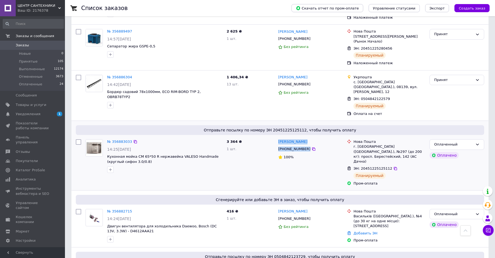
drag, startPoint x: 315, startPoint y: 132, endPoint x: 276, endPoint y: 129, distance: 39.0
click at [276, 137] on div "Михаил Степанов +380674439050 100%" at bounding box center [310, 162] width 69 height 51
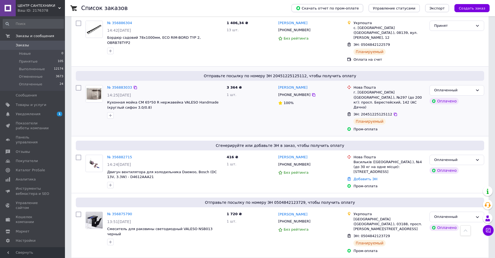
scroll to position [352, 0]
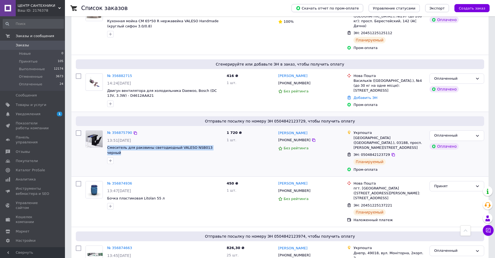
drag, startPoint x: 208, startPoint y: 123, endPoint x: 106, endPoint y: 124, distance: 102.0
click at [106, 128] on div "№ 356875790 13:51, 12.08.2025 Смеситель для раковины светодиодный VALESO NSB013…" at bounding box center [164, 147] width 119 height 38
drag, startPoint x: 126, startPoint y: 117, endPoint x: 250, endPoint y: 127, distance: 124.6
click at [257, 128] on div "1 720 ₴ 1 шт." at bounding box center [250, 151] width 52 height 46
drag, startPoint x: 210, startPoint y: 122, endPoint x: 105, endPoint y: 119, distance: 104.5
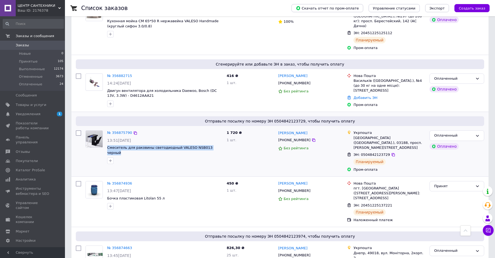
click at [105, 128] on div "№ 356875790 13:51, 12.08.2025 Смеситель для раковины светодиодный VALESO NSB013…" at bounding box center [164, 147] width 119 height 38
drag, startPoint x: 313, startPoint y: 116, endPoint x: 278, endPoint y: 107, distance: 36.5
click at [278, 128] on div "Тетяна Полікарпова +380960925534 Без рейтинга" at bounding box center [310, 151] width 69 height 46
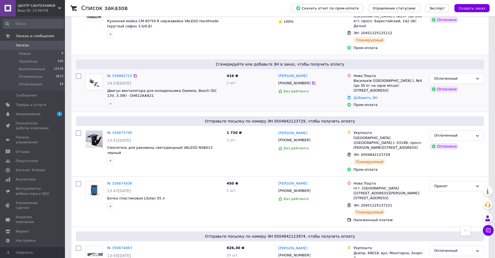
click at [77, 82] on div at bounding box center [79, 90] width 10 height 38
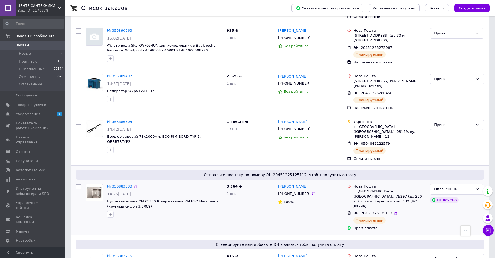
scroll to position [162, 0]
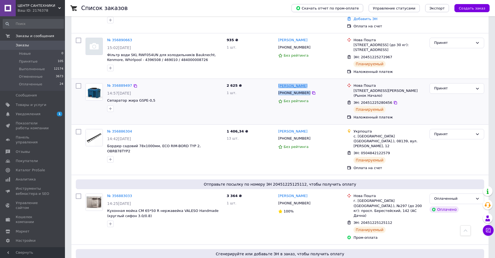
drag, startPoint x: 308, startPoint y: 81, endPoint x: 278, endPoint y: 75, distance: 30.0
click at [278, 81] on div "Євген Жигулін +380676942469 Без рейтинга" at bounding box center [310, 101] width 69 height 41
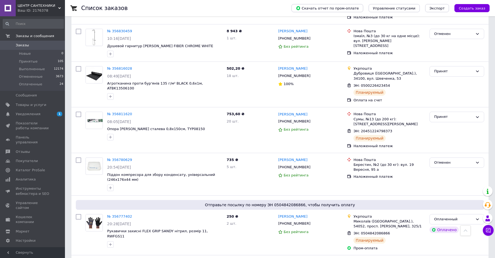
scroll to position [947, 0]
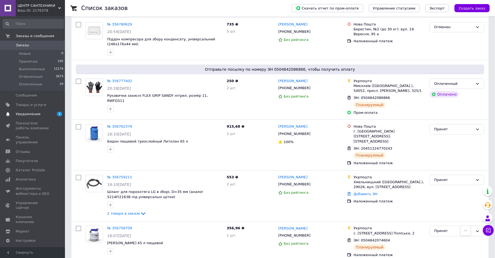
click at [53, 113] on span "1 0" at bounding box center [57, 114] width 15 height 5
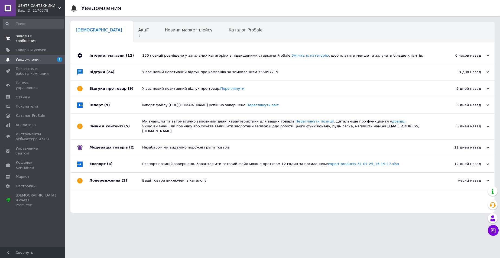
click at [30, 37] on span "Заказы и сообщения" at bounding box center [33, 39] width 34 height 10
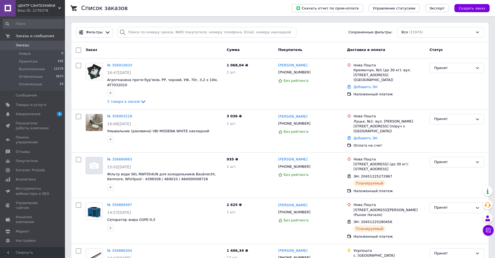
scroll to position [108, 0]
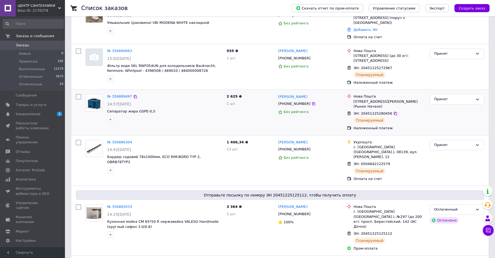
click at [185, 119] on div "№ 356889497 14:57, 12.08.2025 Сепаратор жира GSPE-0,5" at bounding box center [153, 112] width 141 height 41
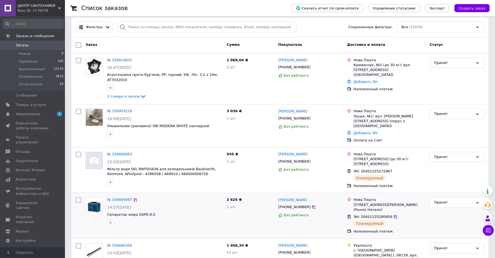
scroll to position [0, 0]
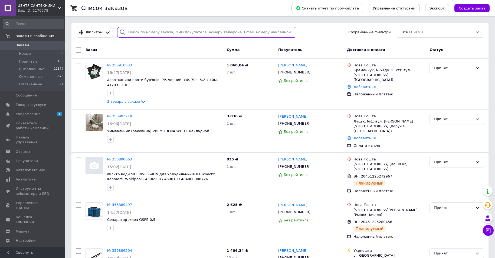
click at [135, 32] on input "search" at bounding box center [206, 32] width 179 height 11
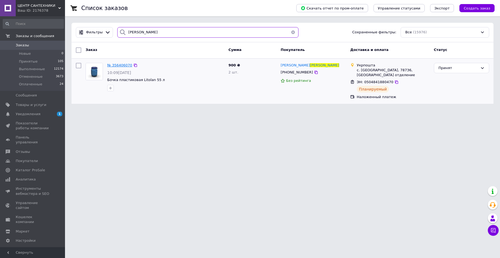
type input "юрнюк"
click at [127, 65] on span "№ 356406070" at bounding box center [119, 65] width 25 height 4
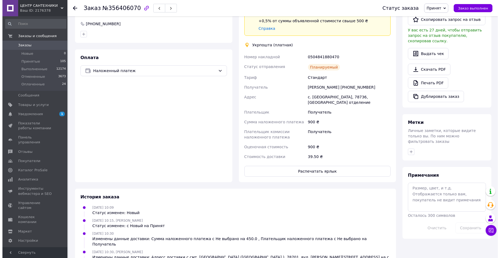
scroll to position [81, 0]
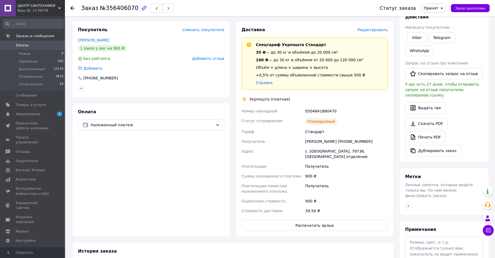
click at [366, 31] on span "Редактировать" at bounding box center [373, 30] width 30 height 4
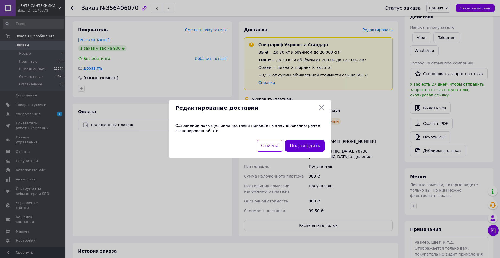
click at [314, 144] on button "Подтвердить" at bounding box center [305, 146] width 40 height 12
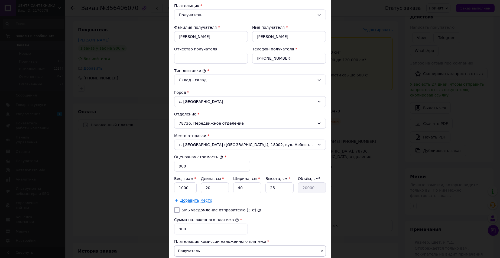
click at [187, 197] on div "Вес, грам * 1000 Длина, см * 20 Ширина, см * 40 Высота, см * 25 Объём, см³ 2000…" at bounding box center [250, 189] width 152 height 27
click at [191, 200] on span "Добавить место" at bounding box center [196, 200] width 32 height 5
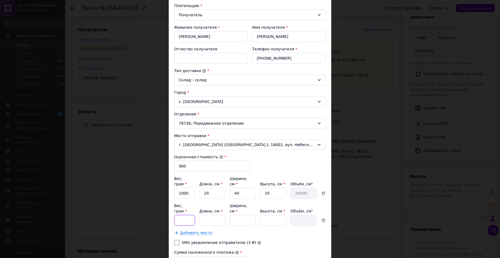
click at [190, 198] on input "Вес, грам *" at bounding box center [184, 193] width 21 height 11
type input "100"
click at [201, 198] on input "Длина, см *" at bounding box center [212, 193] width 26 height 11
type input "20"
click at [237, 198] on input "Ширина, см *" at bounding box center [243, 193] width 26 height 11
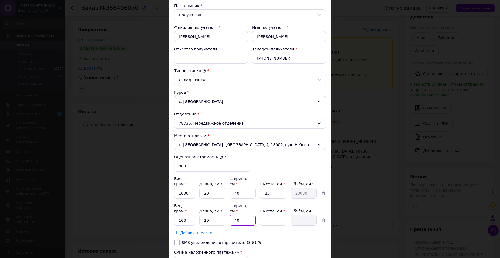
type input "40"
click at [272, 198] on input "Высота, см *" at bounding box center [273, 193] width 26 height 11
type input "2"
type input "1600"
type input "25"
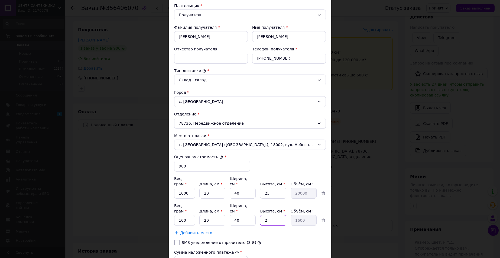
type input "20000"
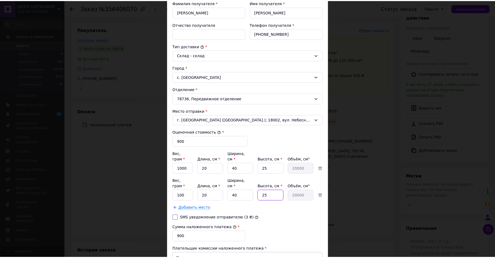
scroll to position [146, 0]
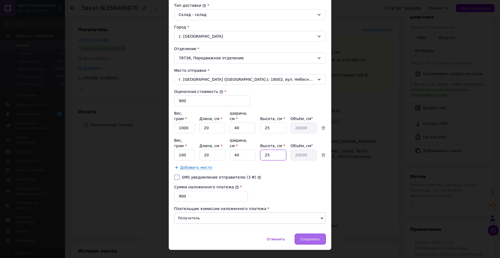
type input "25"
click at [307, 237] on span "Сохранить" at bounding box center [310, 239] width 20 height 4
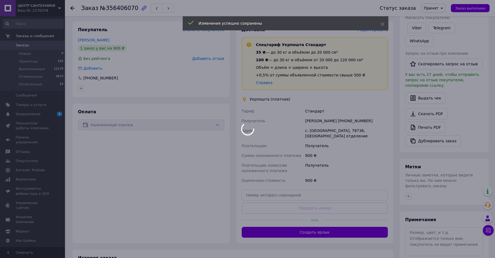
click at [309, 224] on div at bounding box center [247, 129] width 495 height 258
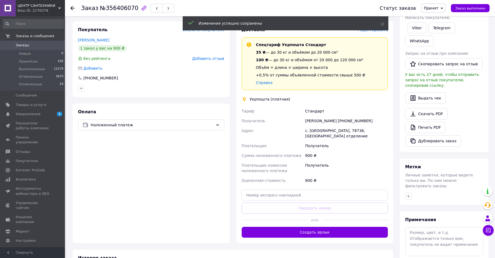
click at [311, 231] on button "Создать ярлык" at bounding box center [315, 232] width 146 height 11
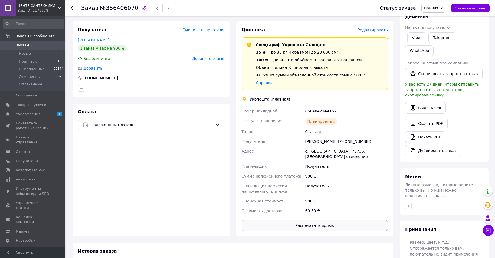
click at [310, 225] on button "Распечатать ярлык" at bounding box center [315, 225] width 146 height 11
click at [44, 45] on span "Заказы" at bounding box center [33, 45] width 34 height 5
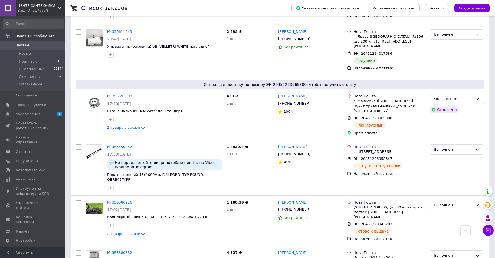
scroll to position [1949, 0]
